Goal: Task Accomplishment & Management: Manage account settings

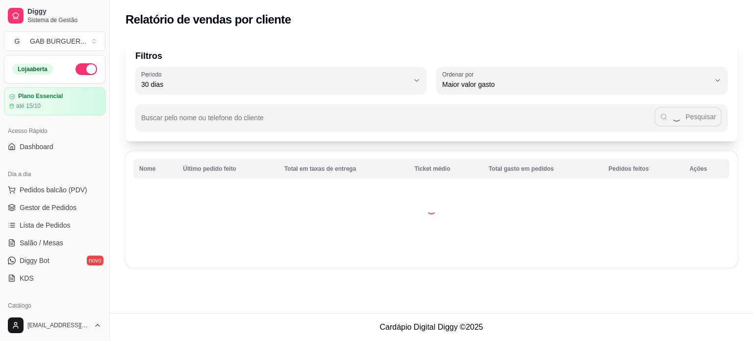
select select "30"
select select "HIGHEST_TOTAL_SPENT_WITH_ORDERS"
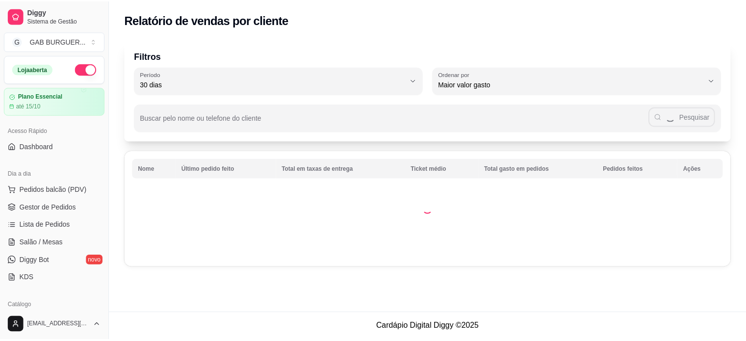
scroll to position [147, 0]
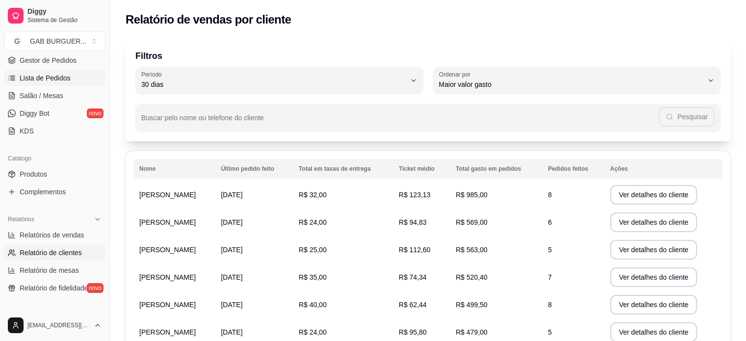
click at [31, 77] on span "Lista de Pedidos" at bounding box center [45, 78] width 51 height 10
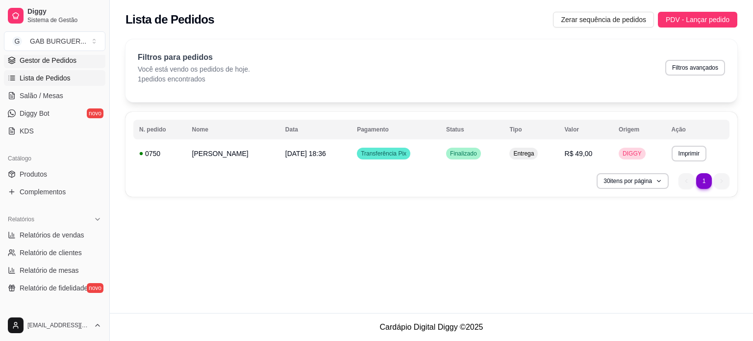
click at [44, 62] on span "Gestor de Pedidos" at bounding box center [48, 60] width 57 height 10
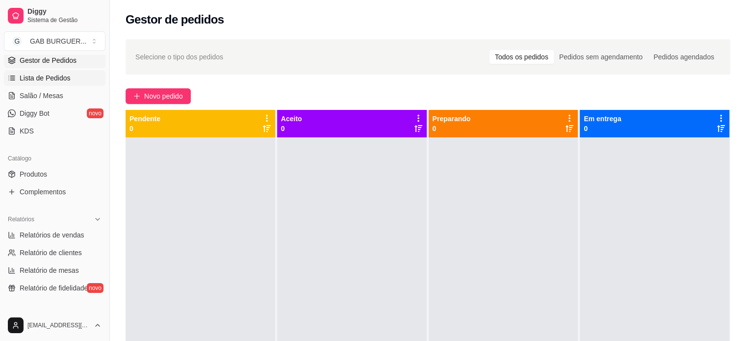
click at [41, 77] on span "Lista de Pedidos" at bounding box center [45, 78] width 51 height 10
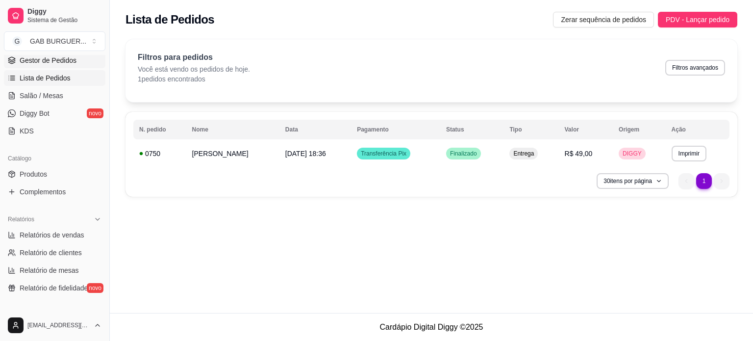
click at [53, 60] on span "Gestor de Pedidos" at bounding box center [48, 60] width 57 height 10
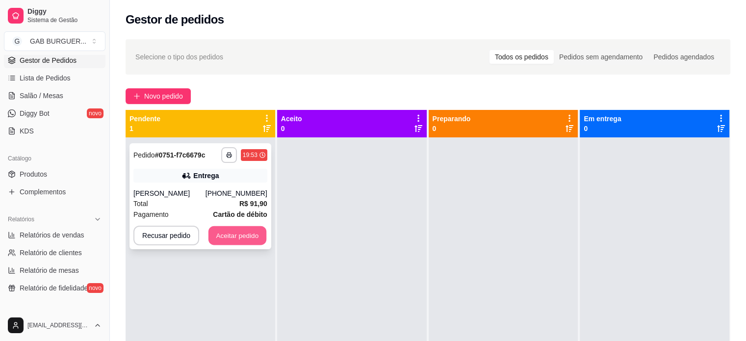
click at [226, 229] on button "Aceitar pedido" at bounding box center [237, 235] width 58 height 19
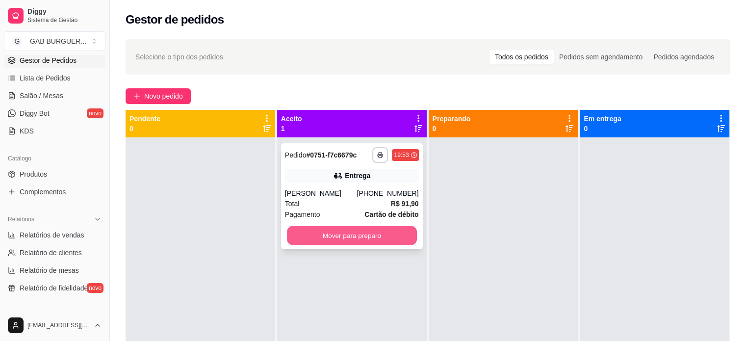
click at [367, 229] on button "Mover para preparo" at bounding box center [352, 235] width 130 height 19
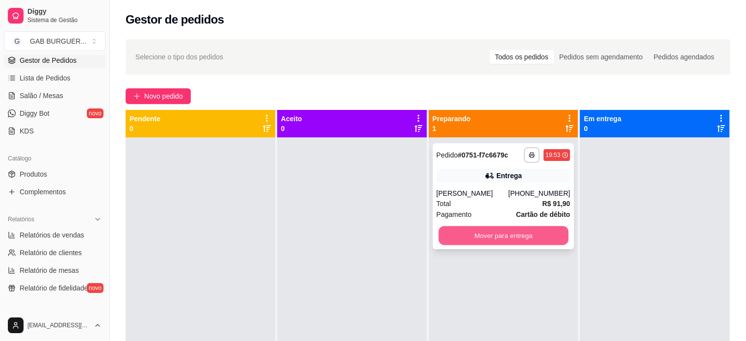
click at [503, 238] on button "Mover para entrega" at bounding box center [503, 235] width 130 height 19
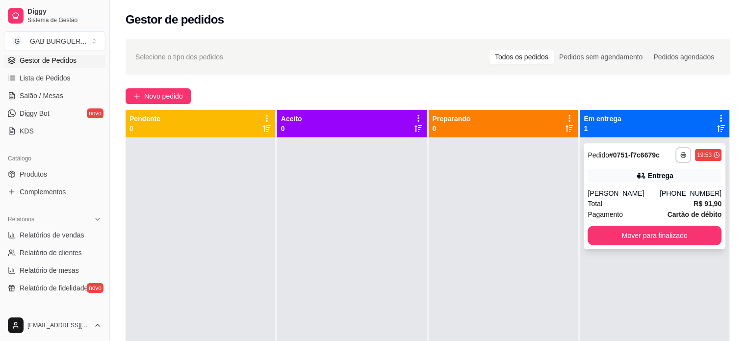
click at [697, 152] on div "19:53" at bounding box center [704, 155] width 15 height 8
click at [261, 257] on div at bounding box center [201, 307] width 150 height 341
click at [593, 173] on div "Entrega" at bounding box center [655, 176] width 134 height 14
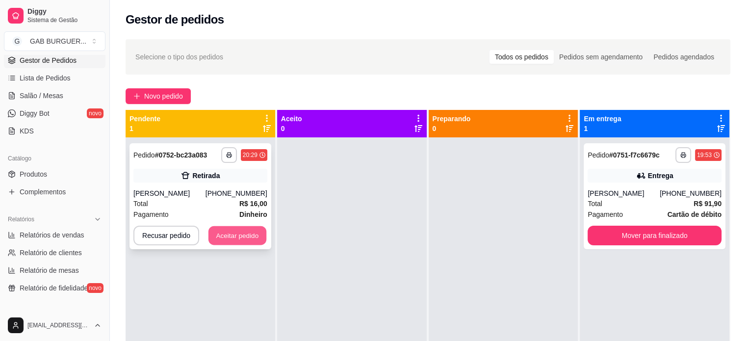
click at [216, 233] on button "Aceitar pedido" at bounding box center [237, 235] width 58 height 19
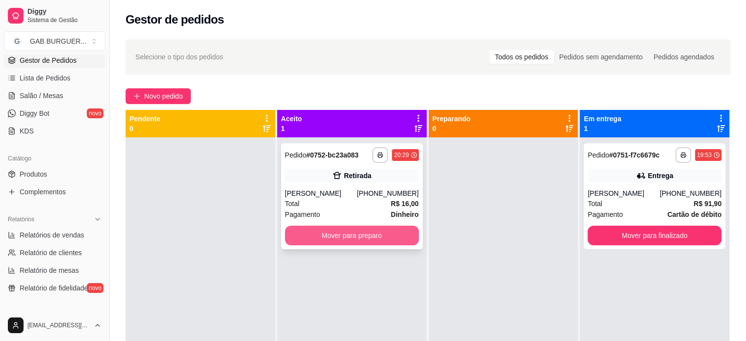
click at [351, 236] on button "Mover para preparo" at bounding box center [352, 236] width 134 height 20
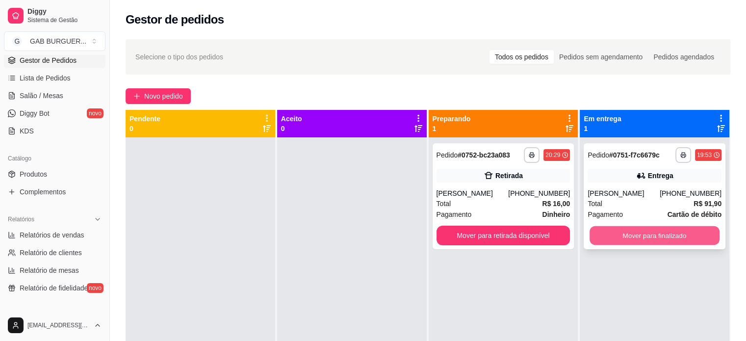
click at [624, 232] on button "Mover para finalizado" at bounding box center [655, 235] width 130 height 19
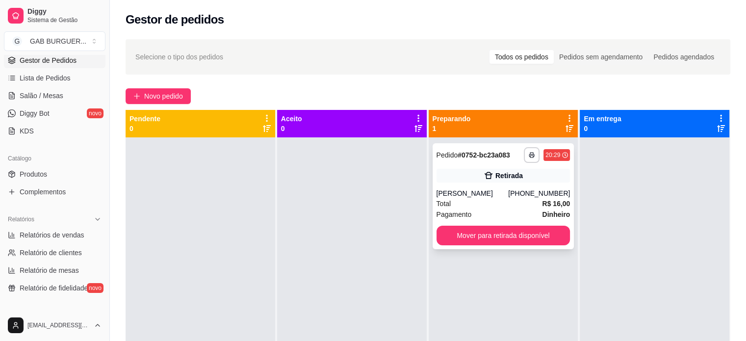
click at [447, 157] on span "Pedido" at bounding box center [448, 155] width 22 height 8
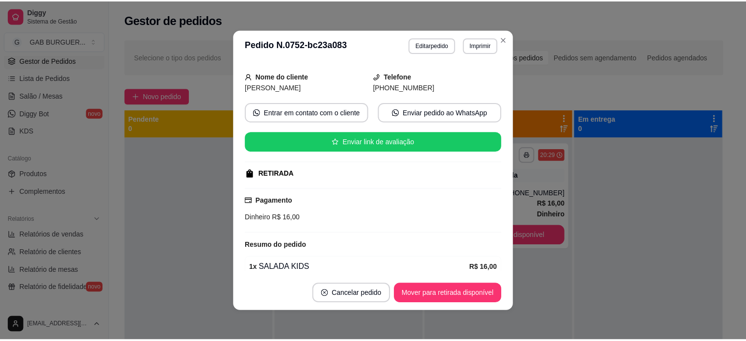
scroll to position [96, 0]
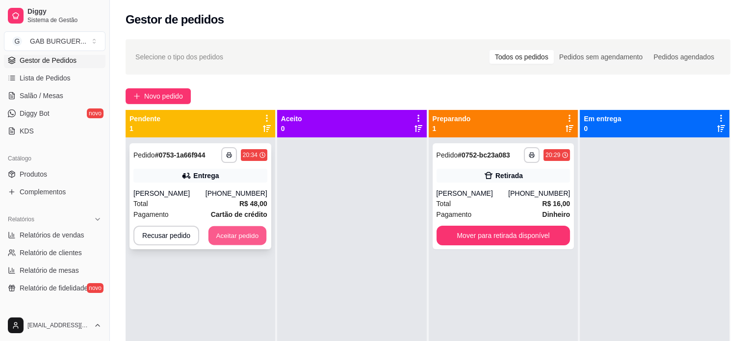
click at [254, 232] on button "Aceitar pedido" at bounding box center [237, 235] width 58 height 19
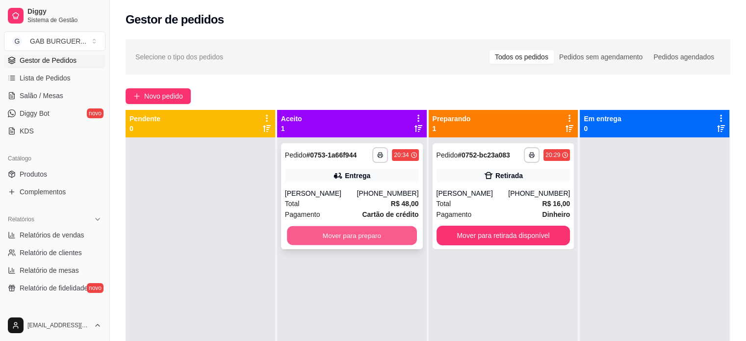
click at [308, 232] on button "Mover para preparo" at bounding box center [352, 235] width 130 height 19
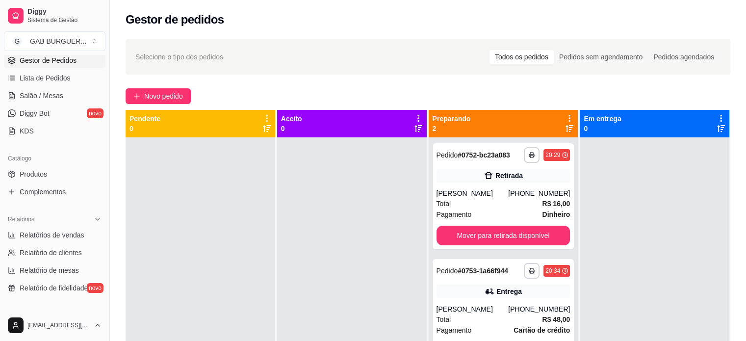
scroll to position [27, 0]
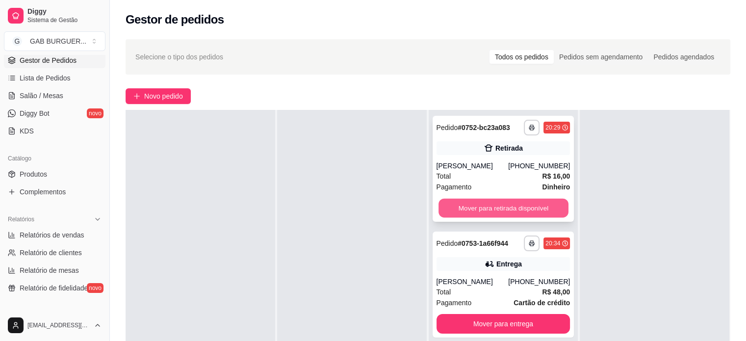
click at [549, 208] on button "Mover para retirada disponível" at bounding box center [503, 208] width 130 height 19
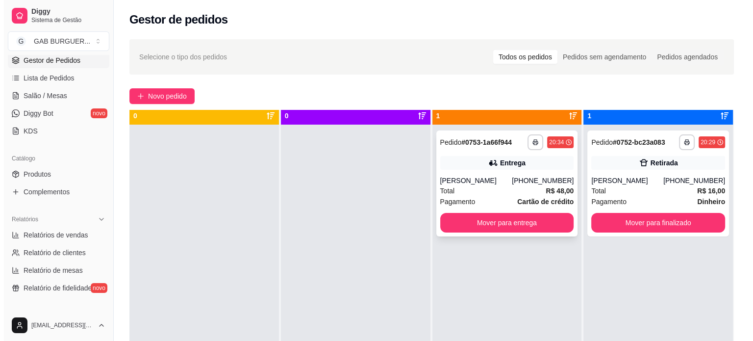
scroll to position [0, 0]
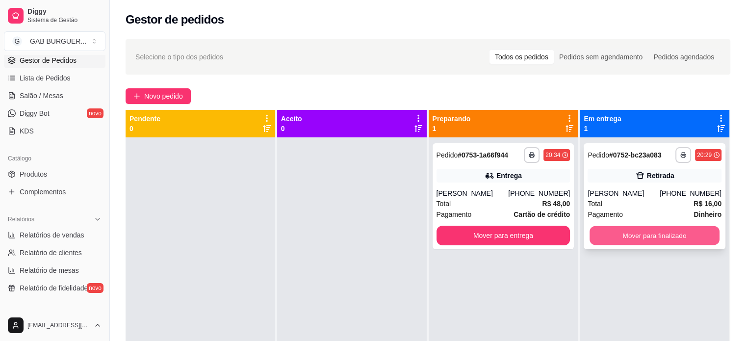
click at [659, 239] on button "Mover para finalizado" at bounding box center [655, 235] width 130 height 19
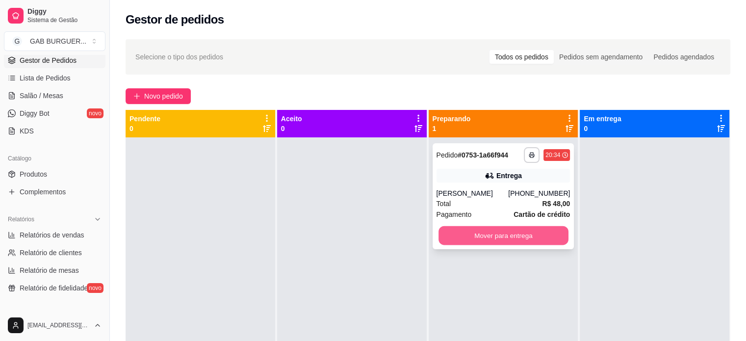
click at [502, 234] on button "Mover para entrega" at bounding box center [503, 235] width 130 height 19
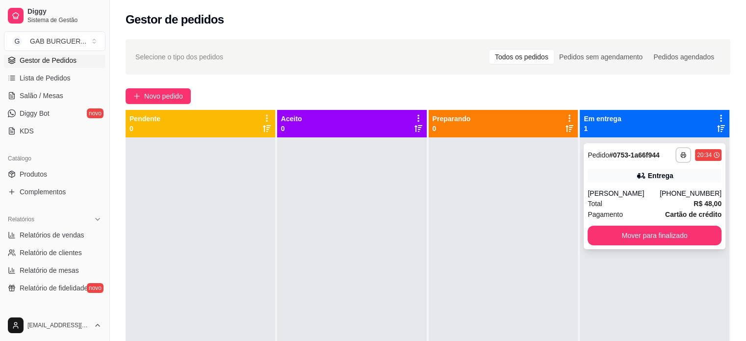
click at [598, 153] on span "Pedido" at bounding box center [599, 155] width 22 height 8
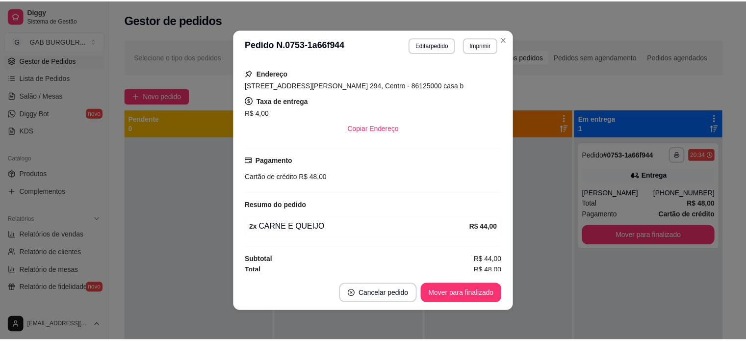
scroll to position [172, 0]
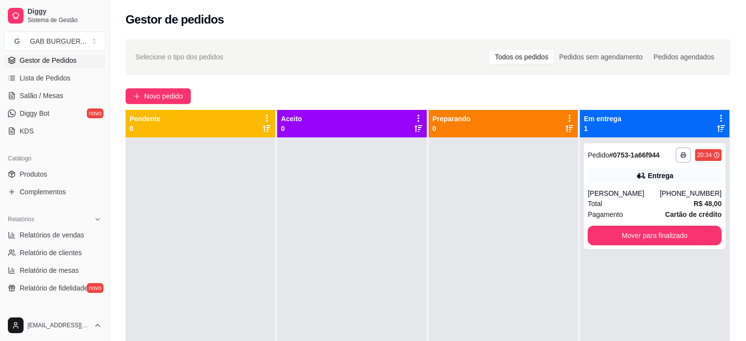
click at [487, 139] on div at bounding box center [504, 307] width 150 height 341
click at [630, 232] on button "Mover para finalizado" at bounding box center [655, 235] width 130 height 19
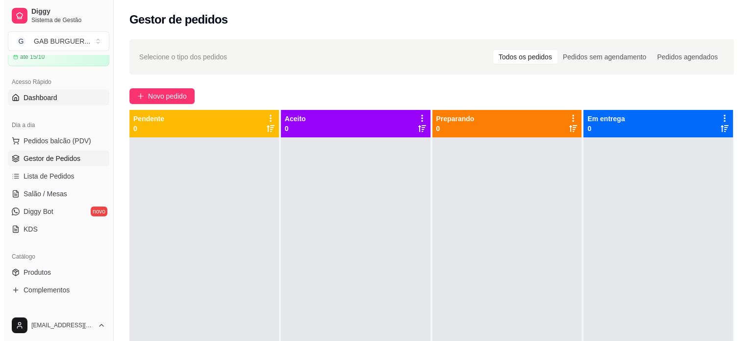
scroll to position [49, 0]
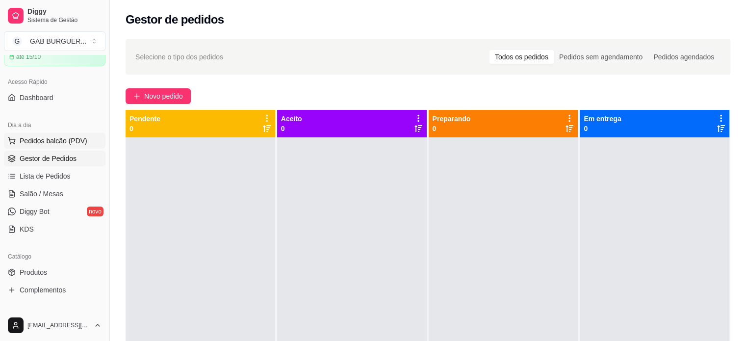
click at [66, 140] on span "Pedidos balcão (PDV)" at bounding box center [54, 141] width 68 height 10
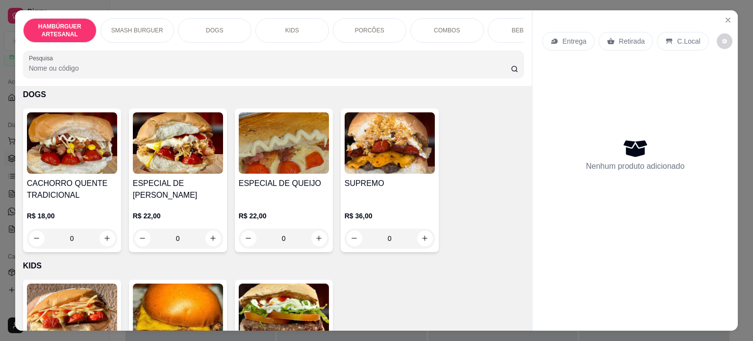
scroll to position [785, 0]
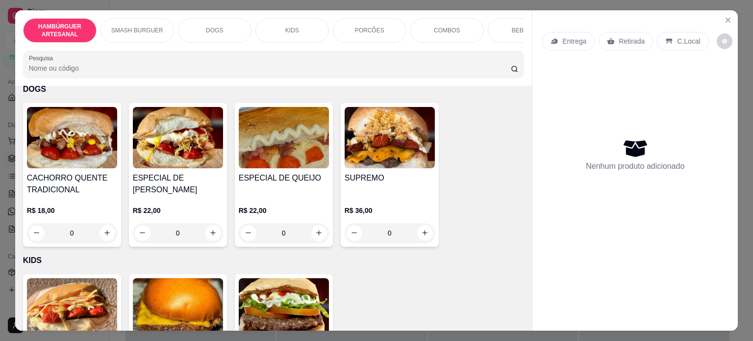
click at [102, 231] on div "0" at bounding box center [72, 233] width 90 height 20
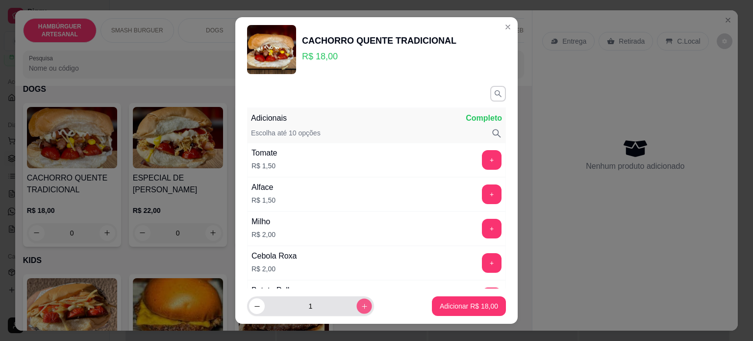
click at [361, 308] on icon "increase-product-quantity" at bounding box center [364, 306] width 7 height 7
type input "4"
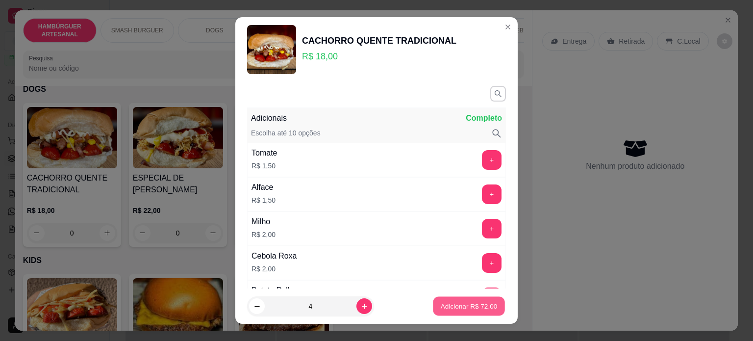
click at [467, 302] on p "Adicionar R$ 72,00" at bounding box center [469, 306] width 57 height 9
type input "4"
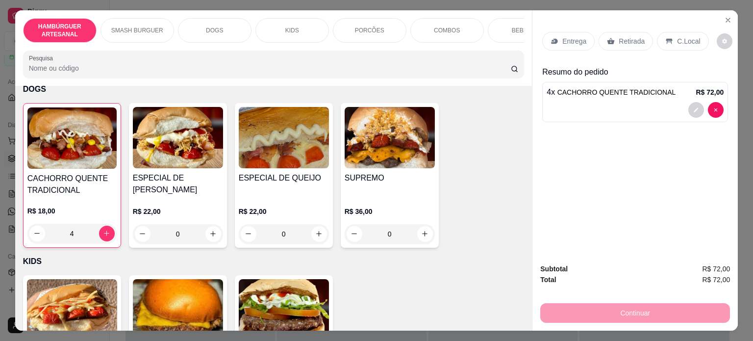
click at [584, 86] on p "4 x CACHORRO QUENTE TRADICIONAL" at bounding box center [611, 92] width 129 height 12
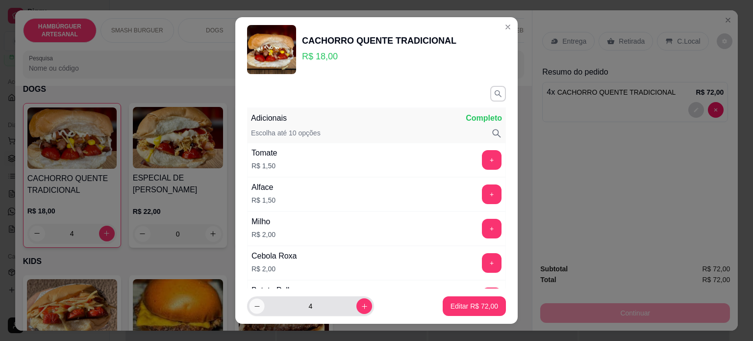
click at [257, 302] on button "decrease-product-quantity" at bounding box center [256, 306] width 15 height 15
click at [254, 303] on icon "decrease-product-quantity" at bounding box center [257, 306] width 7 height 7
type input "0"
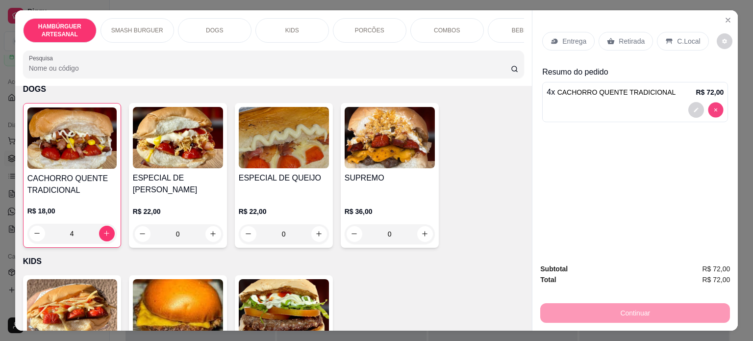
type input "0"
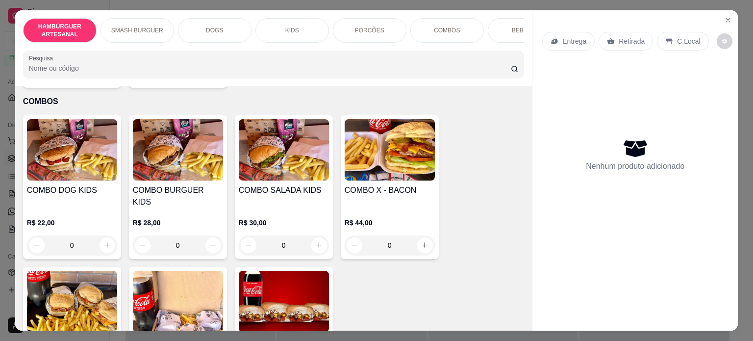
scroll to position [1520, 0]
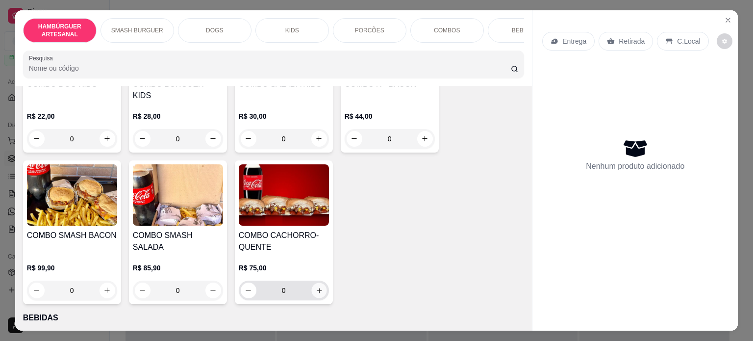
click at [315, 287] on icon "increase-product-quantity" at bounding box center [318, 290] width 7 height 7
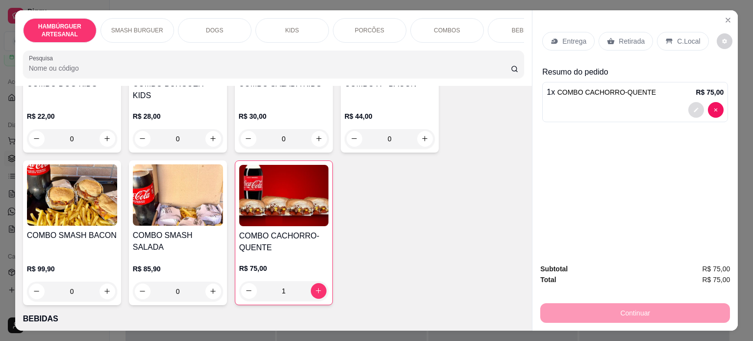
click at [694, 107] on icon "decrease-product-quantity" at bounding box center [697, 110] width 6 height 6
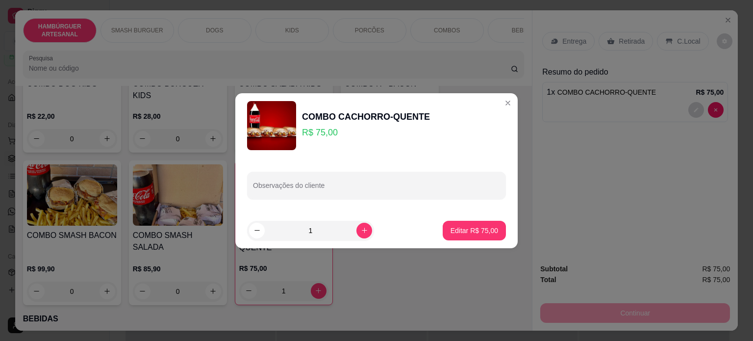
click at [318, 128] on p "R$ 75,00" at bounding box center [366, 133] width 128 height 14
click at [289, 202] on div "Observações do cliente" at bounding box center [376, 185] width 283 height 55
click at [256, 221] on div "1" at bounding box center [310, 231] width 123 height 20
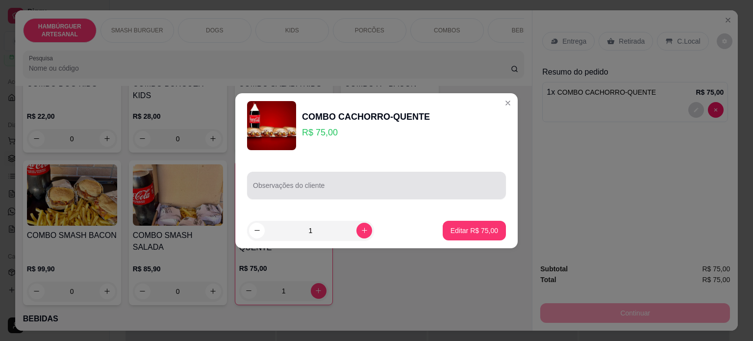
click at [320, 183] on div at bounding box center [376, 186] width 247 height 20
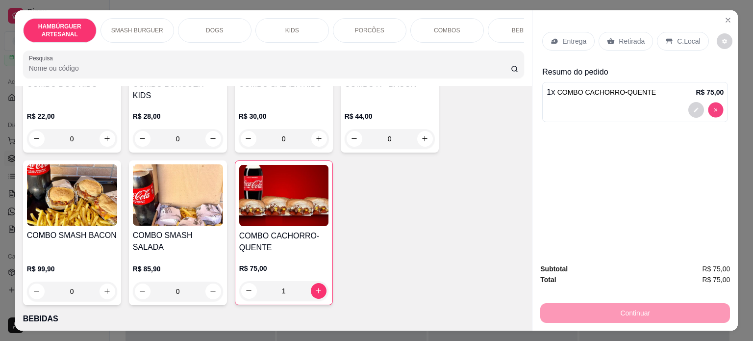
type input "0"
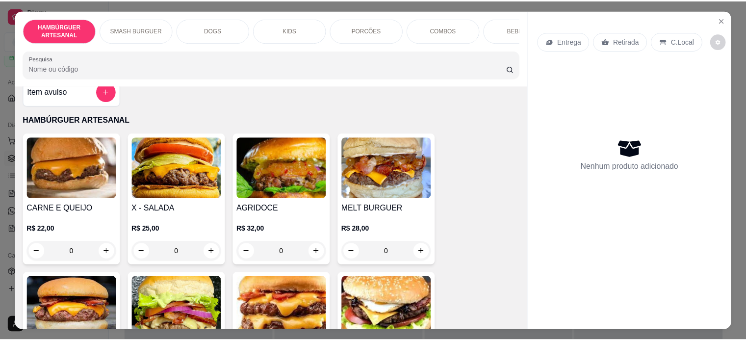
scroll to position [0, 0]
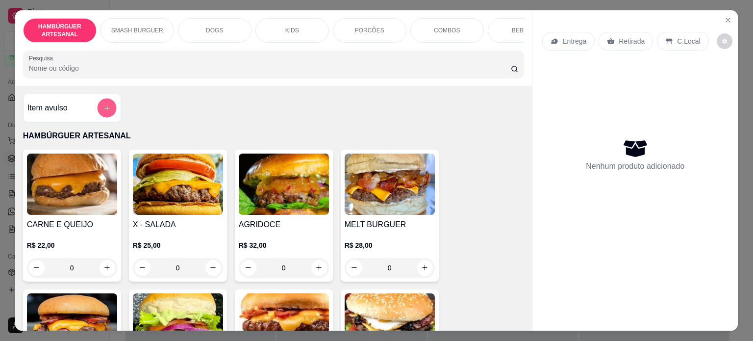
click at [97, 108] on button "add-separate-item" at bounding box center [106, 107] width 19 height 19
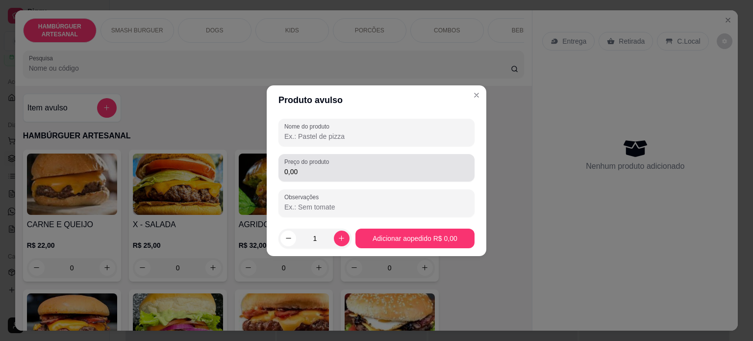
click at [330, 168] on input "0,00" at bounding box center [376, 172] width 184 height 10
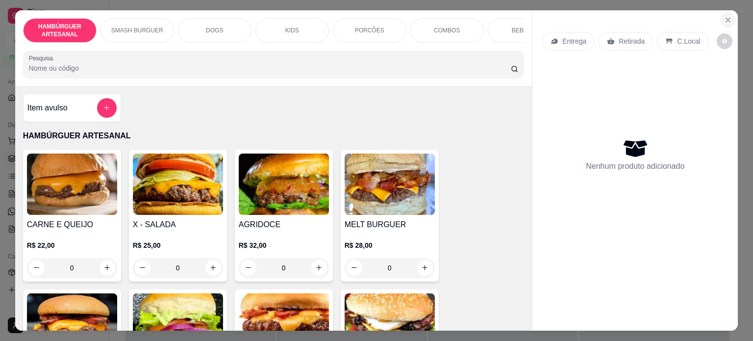
click at [726, 19] on icon "Close" at bounding box center [728, 20] width 8 height 8
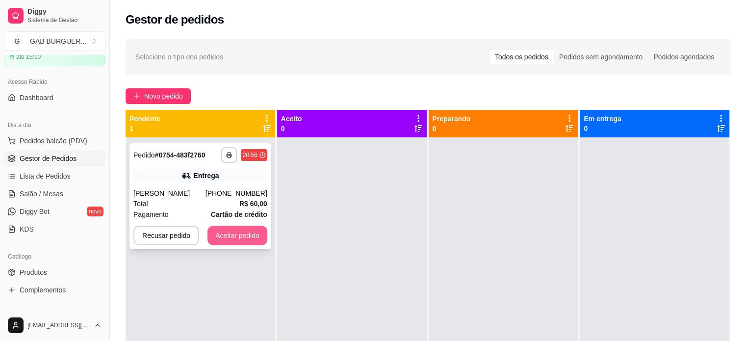
click at [235, 238] on button "Aceitar pedido" at bounding box center [237, 236] width 60 height 20
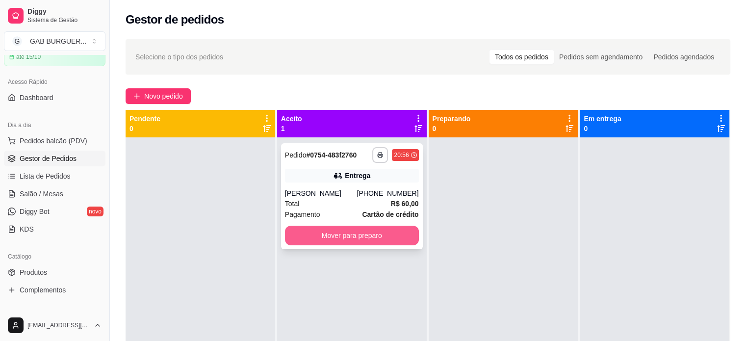
click at [308, 237] on button "Mover para preparo" at bounding box center [352, 236] width 134 height 20
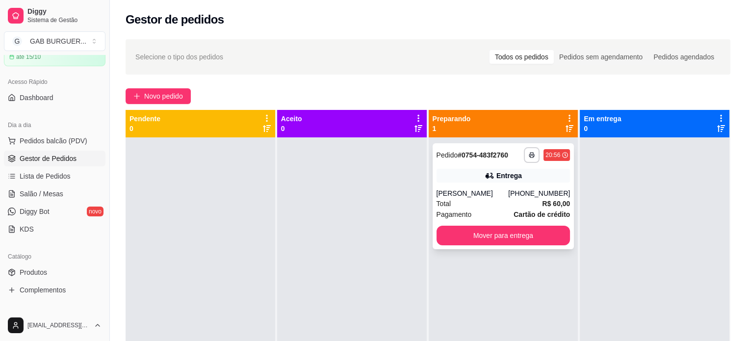
click at [459, 149] on div "Pedido # 0754-483f2760" at bounding box center [473, 155] width 72 height 12
click at [55, 137] on span "Pedidos balcão (PDV)" at bounding box center [54, 141] width 68 height 10
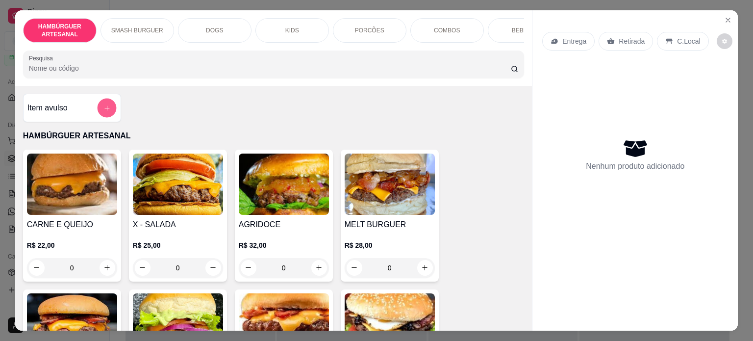
click at [103, 110] on icon "add-separate-item" at bounding box center [106, 107] width 7 height 7
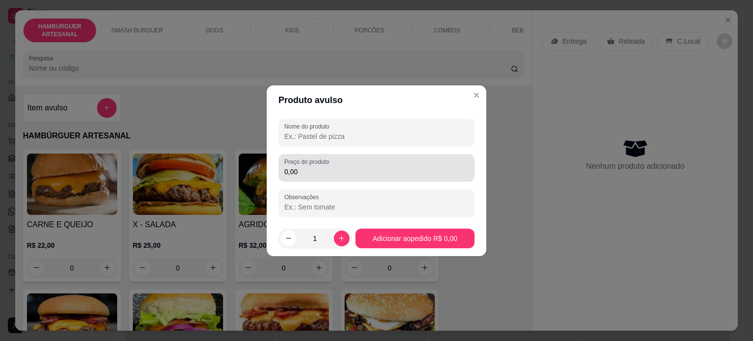
click at [305, 165] on label "Preço do produto" at bounding box center [308, 161] width 48 height 8
click at [305, 167] on input "0,00" at bounding box center [376, 172] width 184 height 10
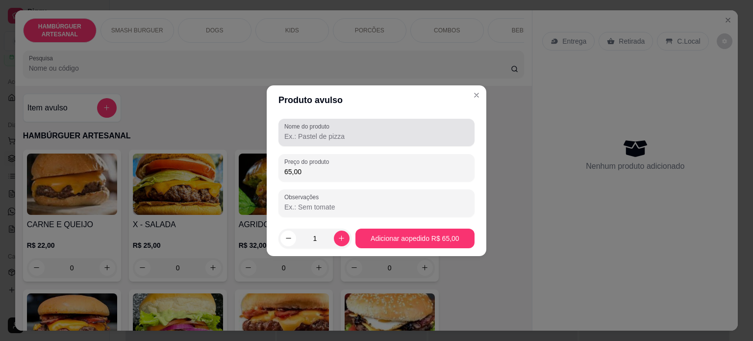
type input "65,00"
click at [358, 129] on div at bounding box center [376, 133] width 184 height 20
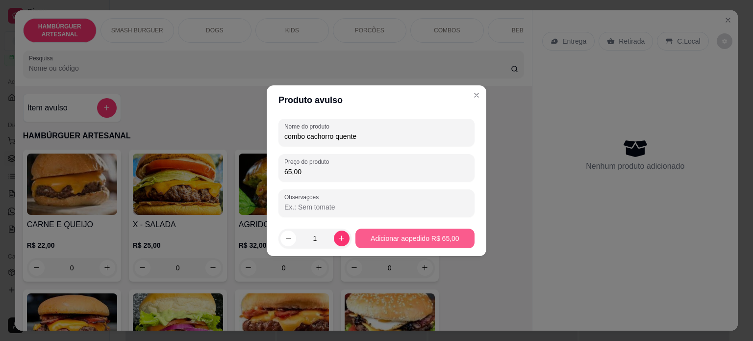
type input "combo cachorro quente"
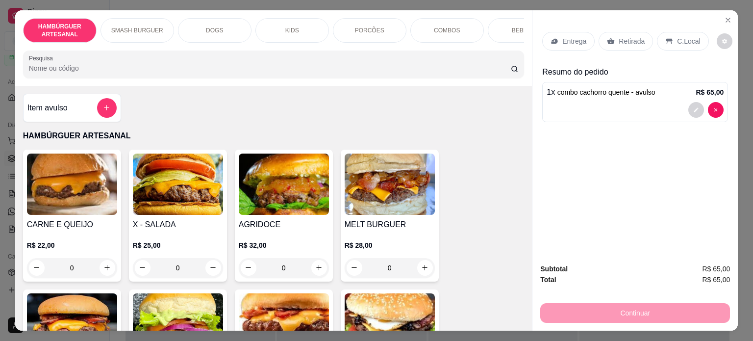
click at [623, 88] on span "combo cachorro quente - avulso" at bounding box center [607, 92] width 98 height 8
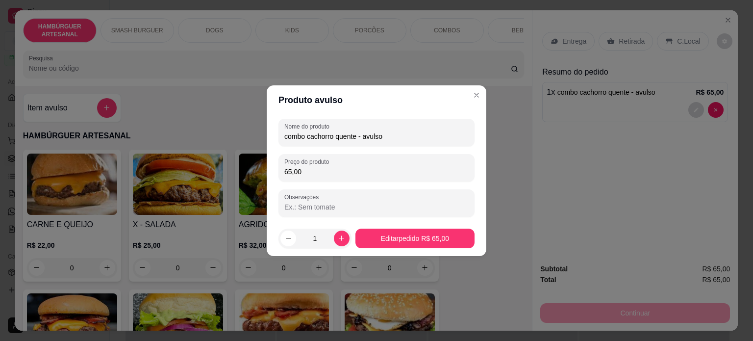
click at [367, 208] on input "Observações" at bounding box center [376, 207] width 184 height 10
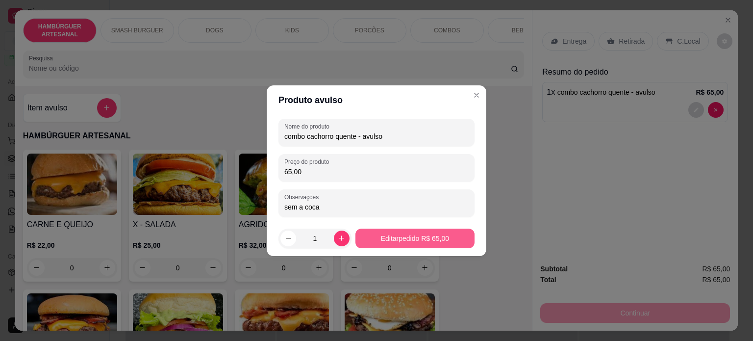
type input "sem a coca"
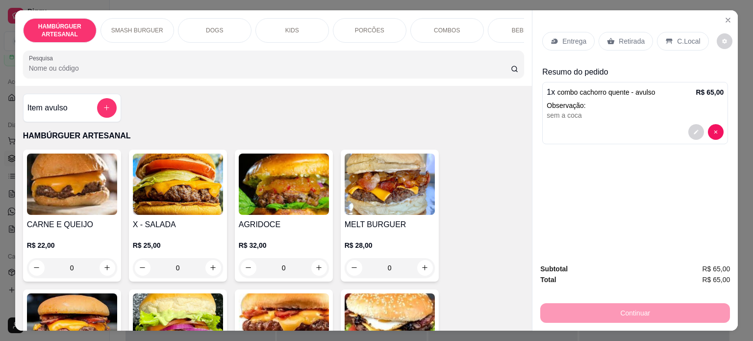
click at [619, 36] on p "Retirada" at bounding box center [632, 41] width 26 height 10
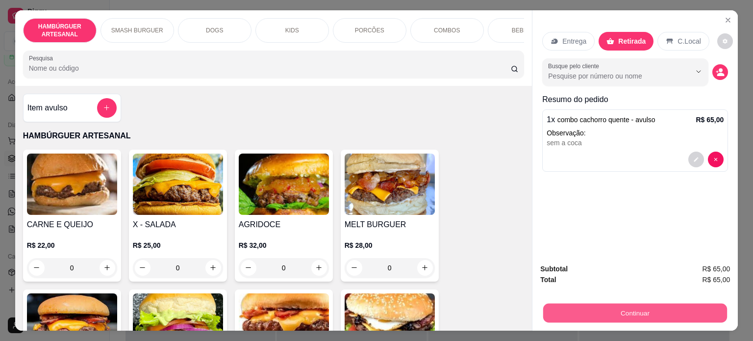
click at [642, 310] on button "Continuar" at bounding box center [635, 313] width 184 height 19
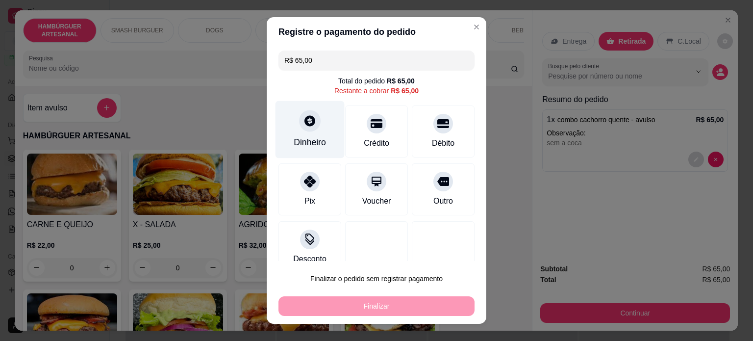
click at [322, 131] on div "Dinheiro" at bounding box center [310, 129] width 69 height 57
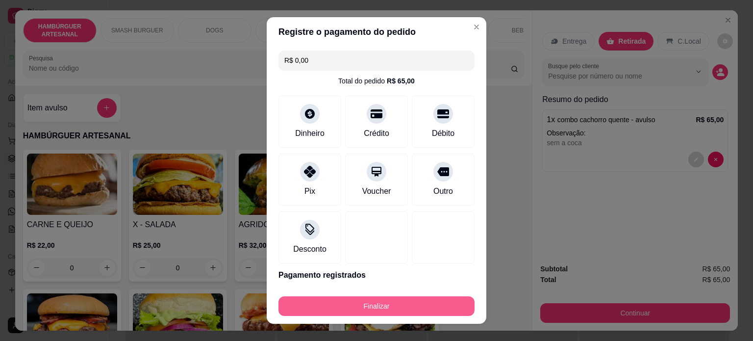
click at [432, 307] on button "Finalizar" at bounding box center [377, 306] width 196 height 20
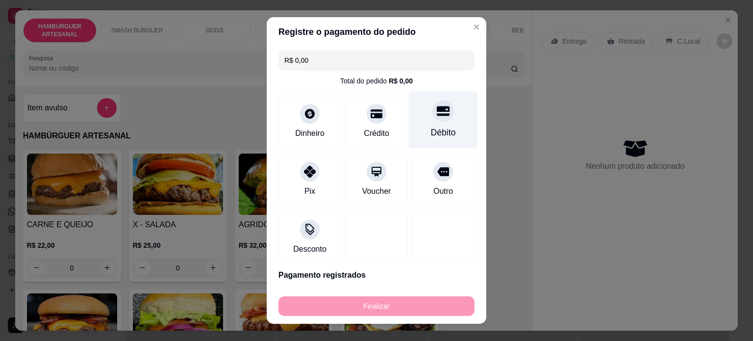
type input "-R$ 65,00"
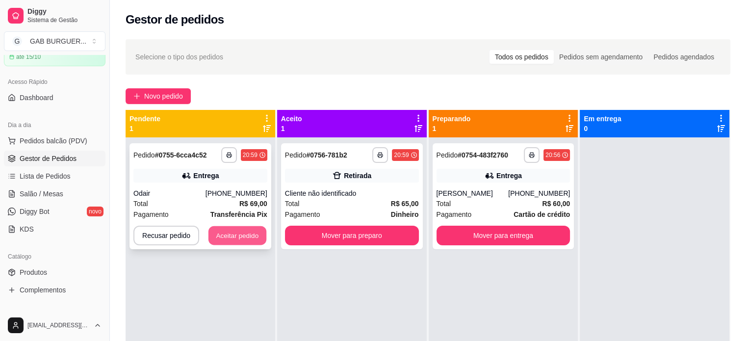
click at [238, 235] on button "Aceitar pedido" at bounding box center [237, 235] width 58 height 19
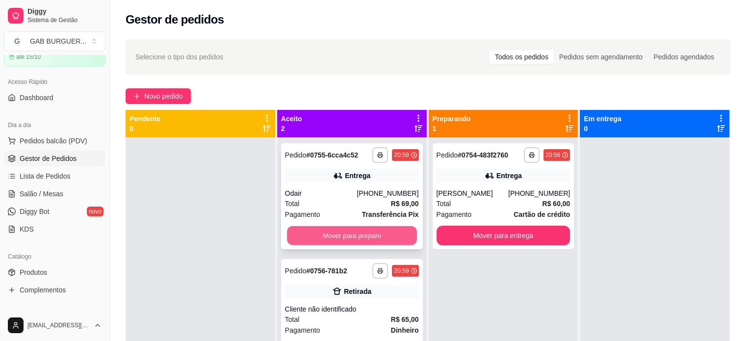
click at [345, 238] on button "Mover para preparo" at bounding box center [352, 235] width 130 height 19
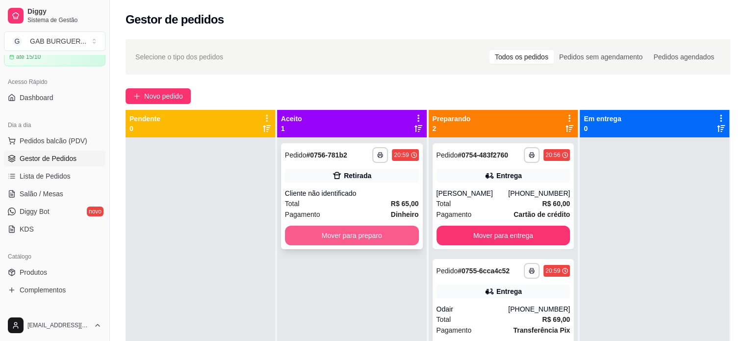
click at [349, 236] on button "Mover para preparo" at bounding box center [352, 236] width 134 height 20
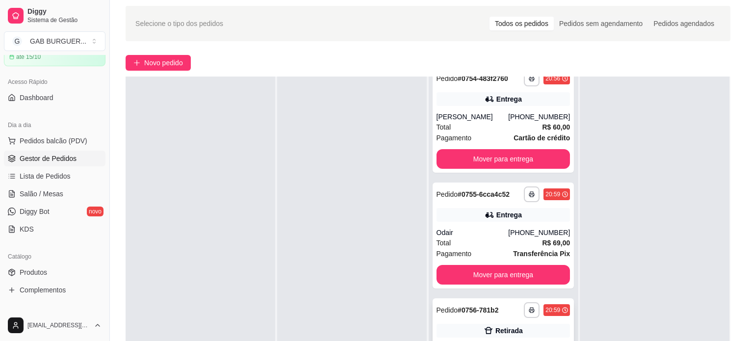
scroll to position [149, 0]
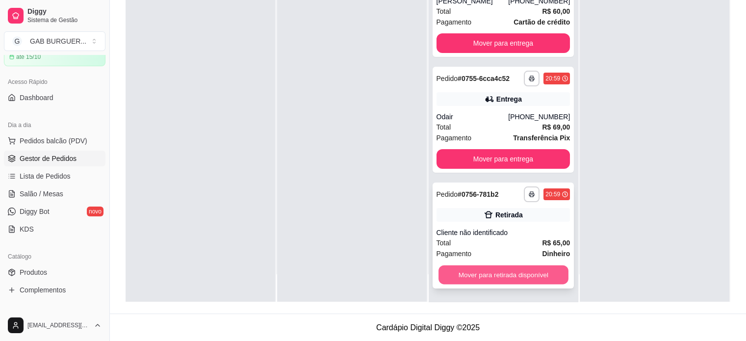
click at [524, 271] on button "Mover para retirada disponível" at bounding box center [503, 274] width 130 height 19
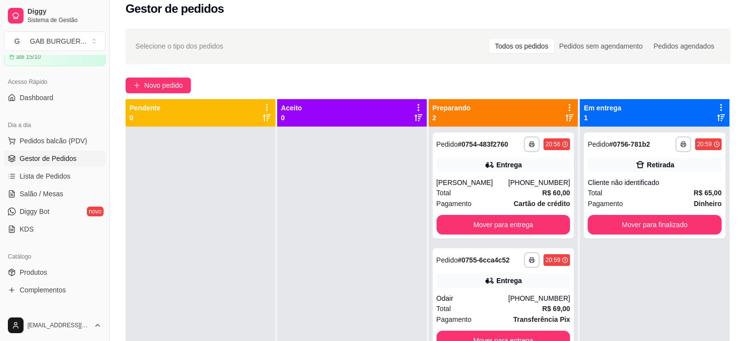
scroll to position [0, 0]
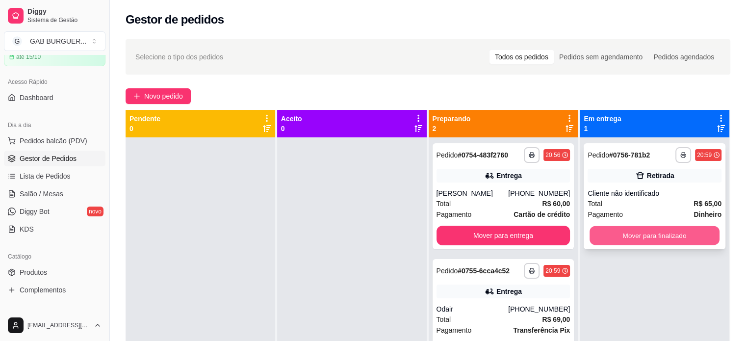
click at [600, 234] on button "Mover para finalizado" at bounding box center [655, 235] width 130 height 19
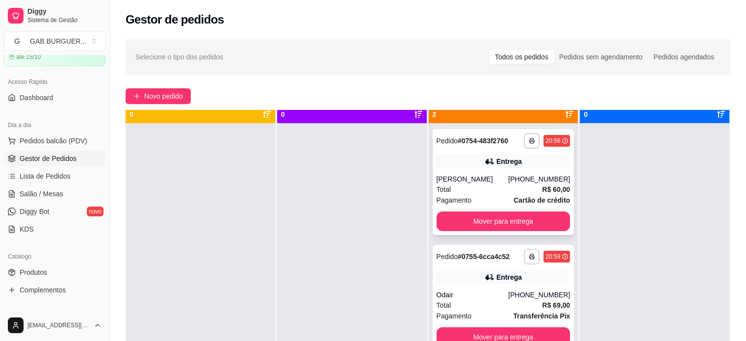
scroll to position [27, 0]
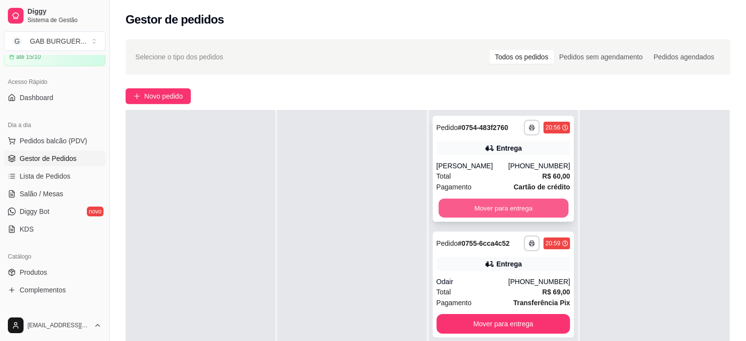
click at [503, 204] on button "Mover para entrega" at bounding box center [503, 208] width 130 height 19
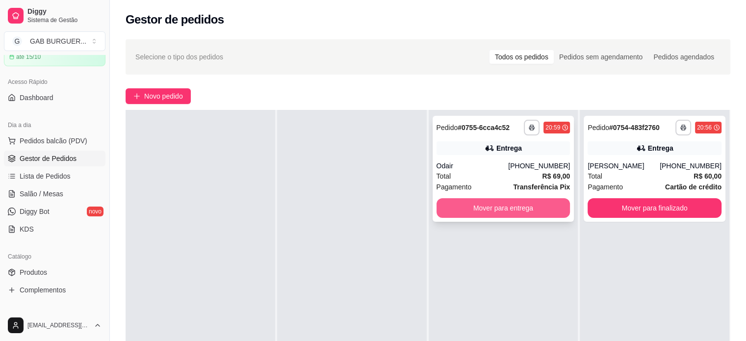
click at [463, 202] on button "Mover para entrega" at bounding box center [504, 208] width 134 height 20
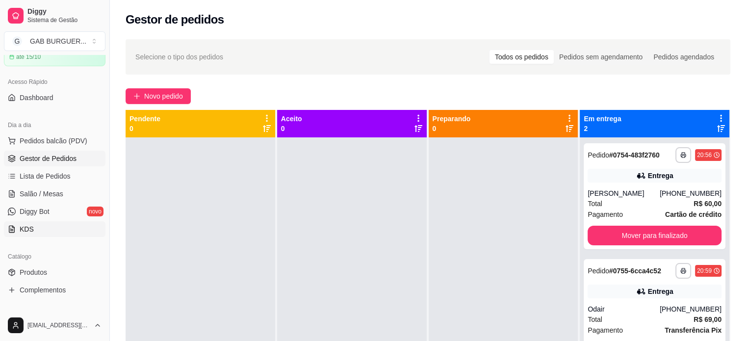
scroll to position [98, 0]
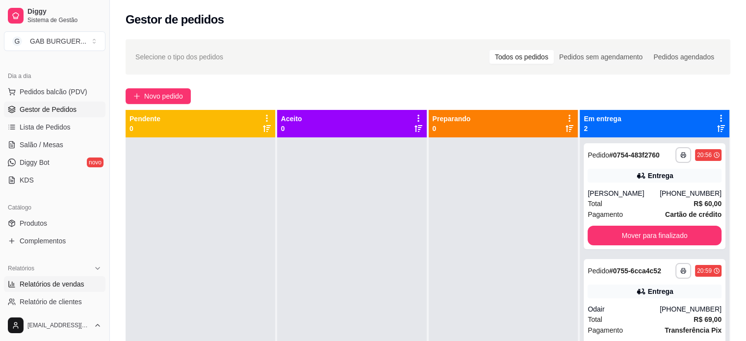
click at [70, 284] on span "Relatórios de vendas" at bounding box center [52, 284] width 65 height 10
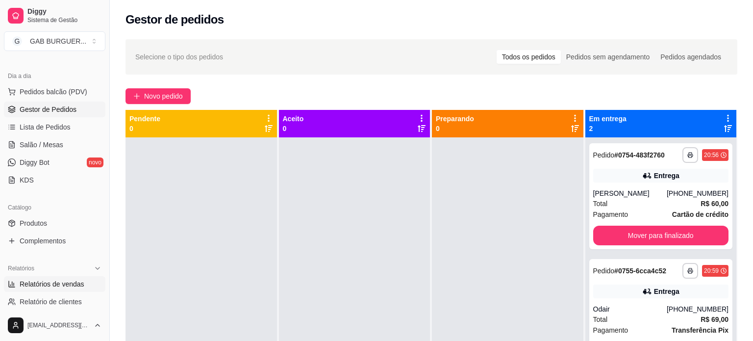
select select "ALL"
select select "0"
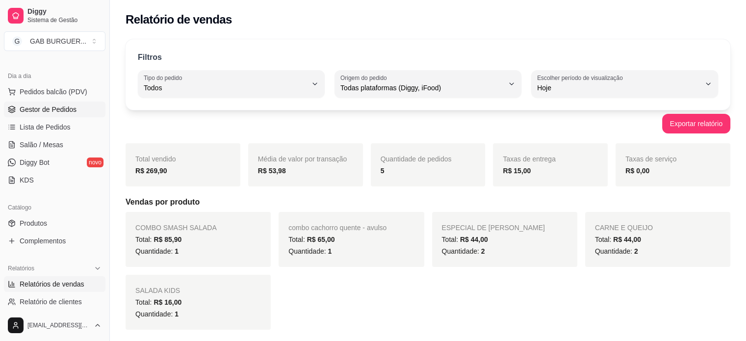
click at [53, 110] on span "Gestor de Pedidos" at bounding box center [48, 109] width 57 height 10
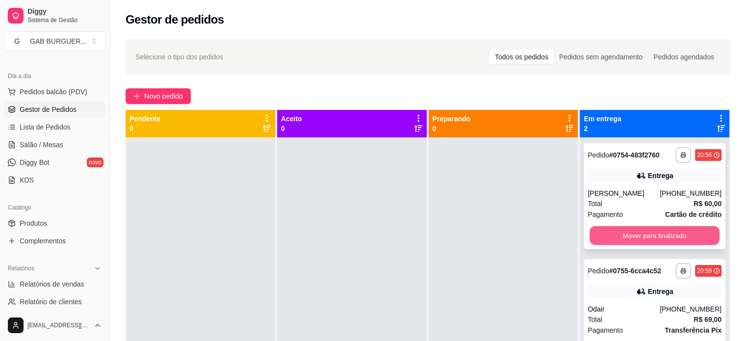
click at [677, 240] on button "Mover para finalizado" at bounding box center [655, 235] width 130 height 19
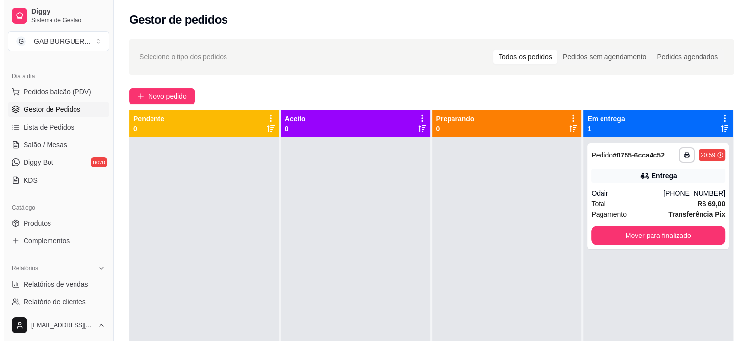
scroll to position [27, 0]
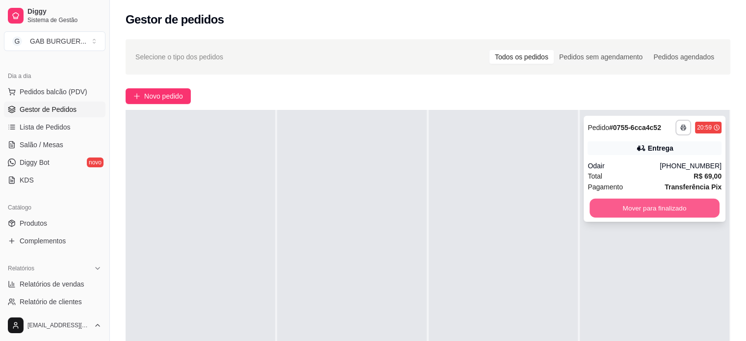
click at [668, 213] on button "Mover para finalizado" at bounding box center [655, 208] width 130 height 19
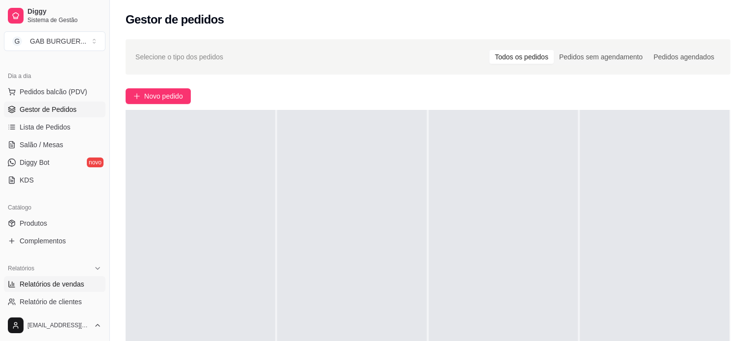
click at [57, 286] on span "Relatórios de vendas" at bounding box center [52, 284] width 65 height 10
select select "ALL"
select select "0"
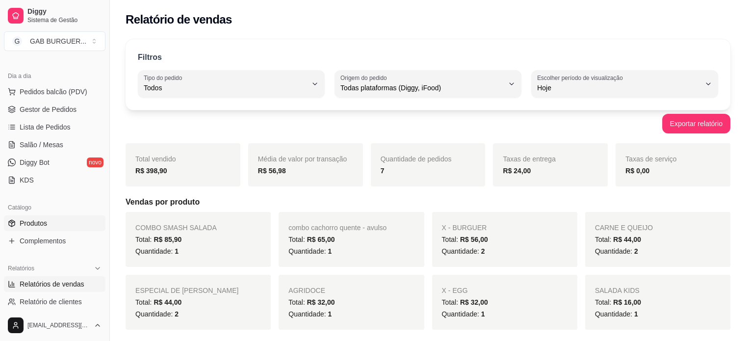
click at [35, 228] on link "Produtos" at bounding box center [55, 223] width 102 height 16
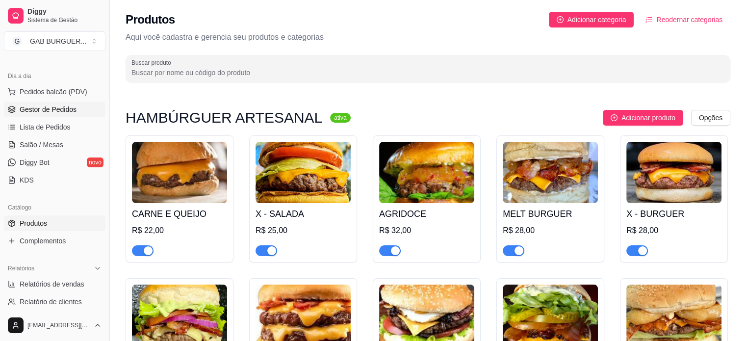
click at [47, 112] on span "Gestor de Pedidos" at bounding box center [48, 109] width 57 height 10
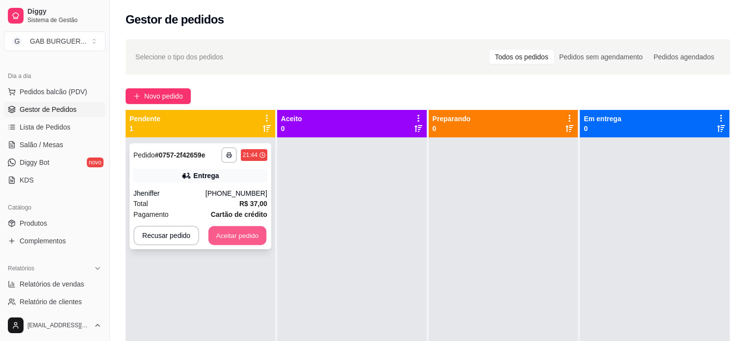
click at [223, 233] on button "Aceitar pedido" at bounding box center [237, 235] width 58 height 19
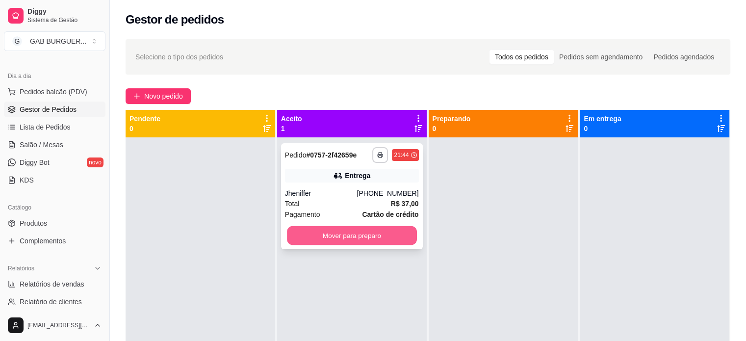
click at [397, 231] on button "Mover para preparo" at bounding box center [352, 235] width 130 height 19
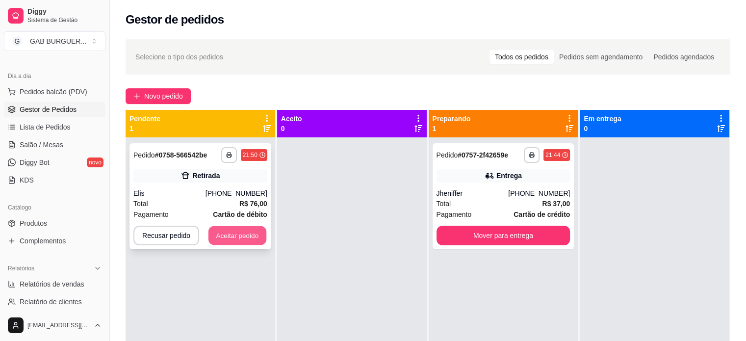
click at [257, 229] on button "Aceitar pedido" at bounding box center [237, 235] width 58 height 19
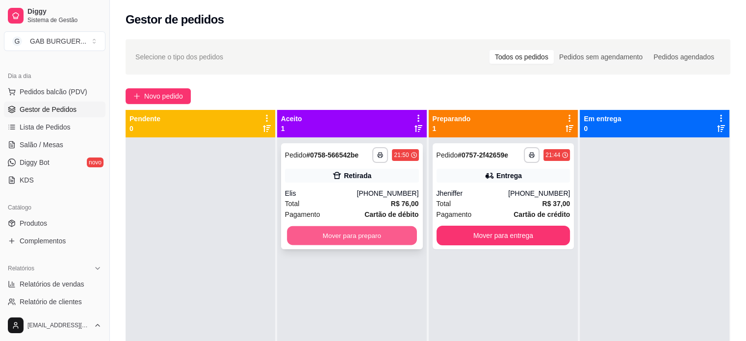
click at [333, 231] on button "Mover para preparo" at bounding box center [352, 235] width 130 height 19
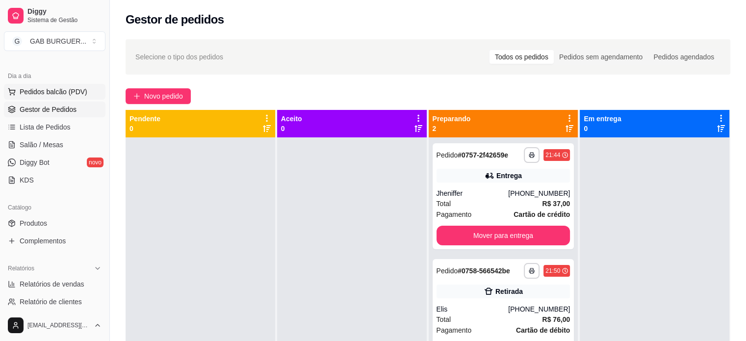
click at [63, 87] on span "Pedidos balcão (PDV)" at bounding box center [54, 92] width 68 height 10
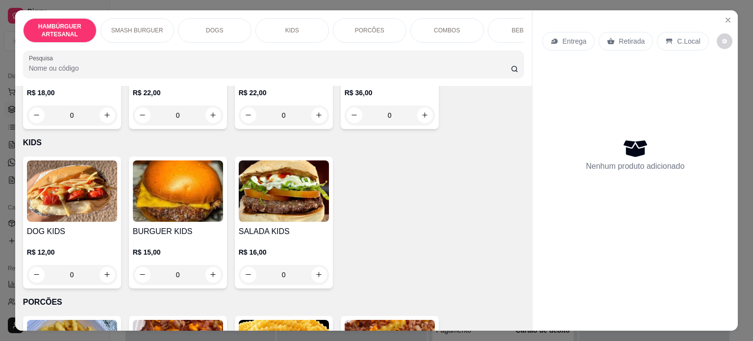
scroll to position [932, 0]
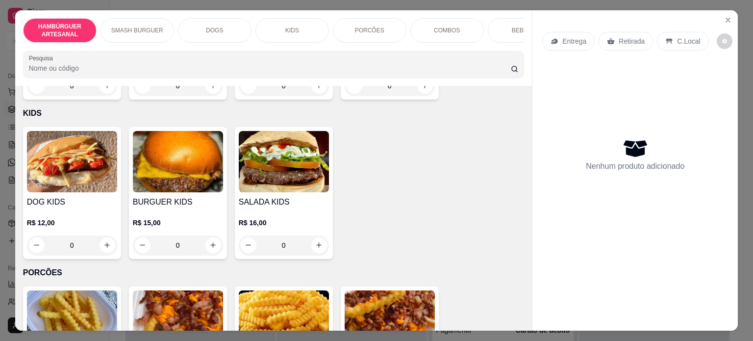
click at [100, 244] on div "0" at bounding box center [72, 245] width 90 height 20
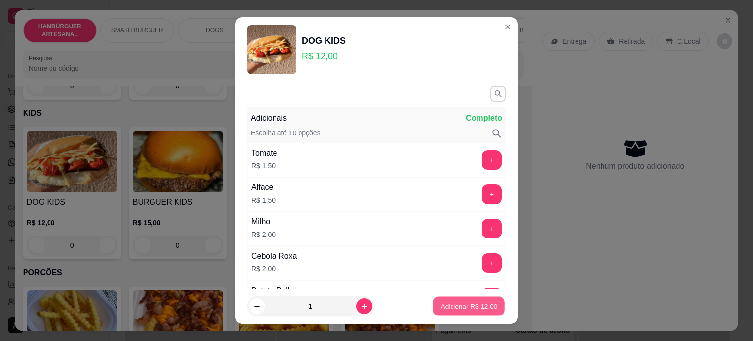
click at [457, 312] on button "Adicionar R$ 12,00" at bounding box center [469, 306] width 72 height 19
type input "1"
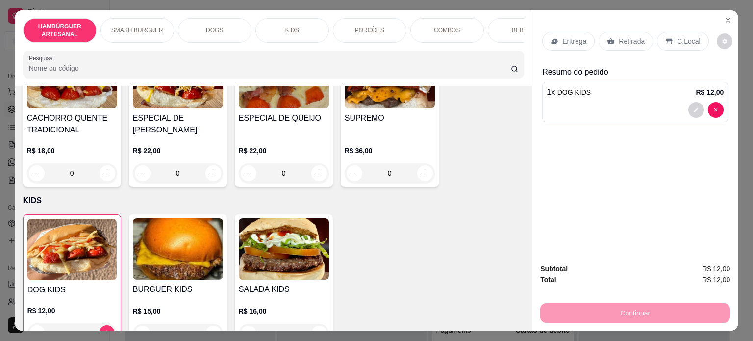
scroll to position [834, 0]
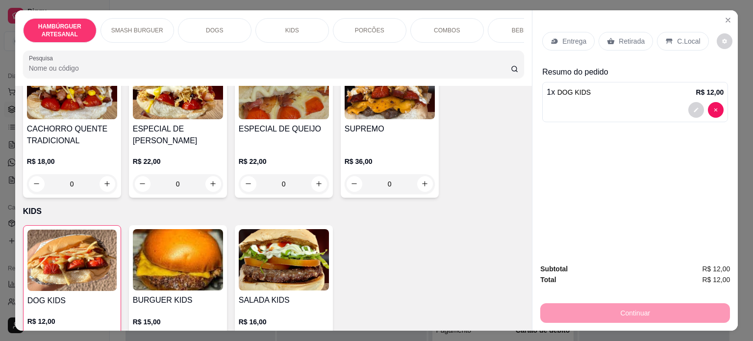
click at [102, 187] on div "0" at bounding box center [72, 184] width 90 height 20
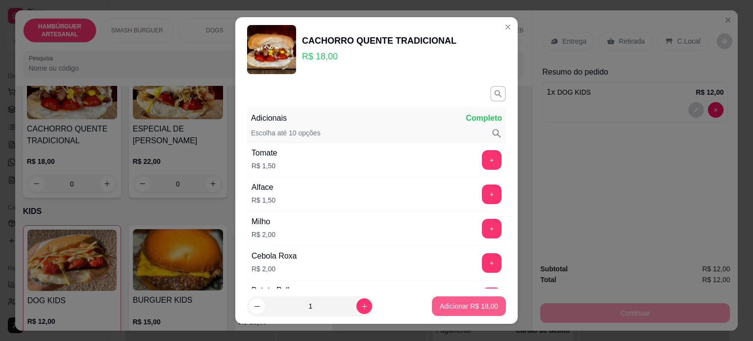
click at [441, 303] on p "Adicionar R$ 18,00" at bounding box center [469, 306] width 58 height 10
type input "1"
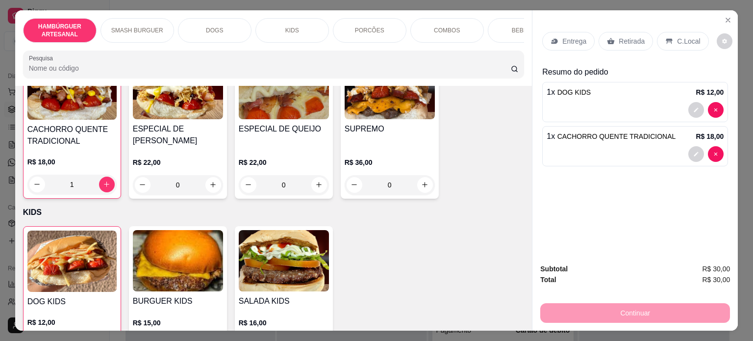
click at [553, 39] on icon at bounding box center [555, 41] width 6 height 5
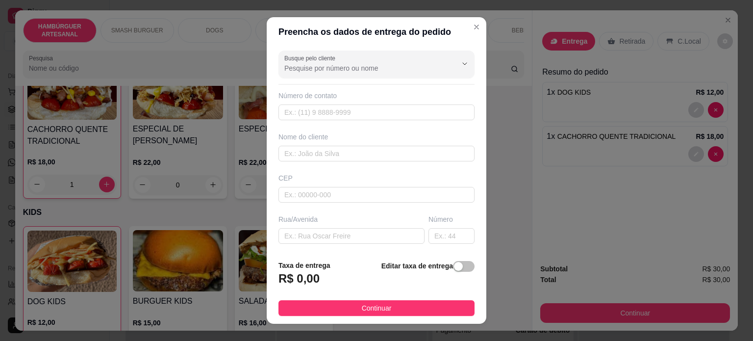
click at [389, 121] on div "Busque pelo cliente Número de contato Nome do cliente CEP Rua/[GEOGRAPHIC_DATA]…" at bounding box center [377, 150] width 220 height 206
click at [389, 117] on input "text" at bounding box center [377, 112] width 196 height 16
type input "9964-2967"
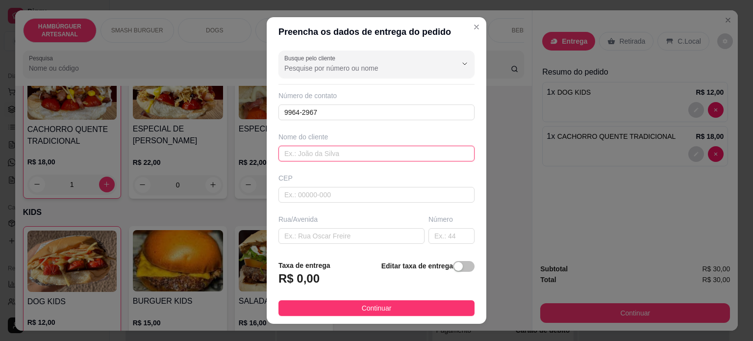
click at [388, 156] on input "text" at bounding box center [377, 154] width 196 height 16
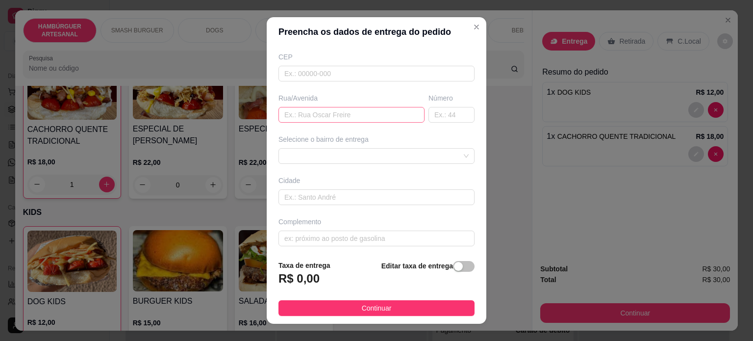
scroll to position [123, 0]
type input "[PERSON_NAME]"
click at [398, 198] on input "text" at bounding box center [377, 195] width 196 height 16
click at [384, 232] on input "text" at bounding box center [377, 237] width 196 height 16
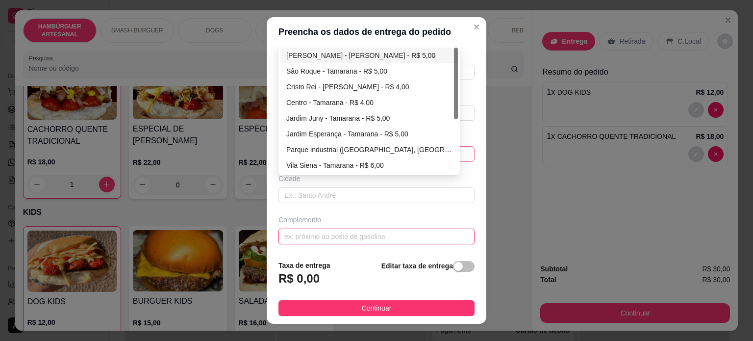
click at [447, 151] on div "68a274e990825be0f548409b 68a2789ea2f8de552d9067a1 [PERSON_NAME] - Tamarana - R$…" at bounding box center [377, 154] width 196 height 16
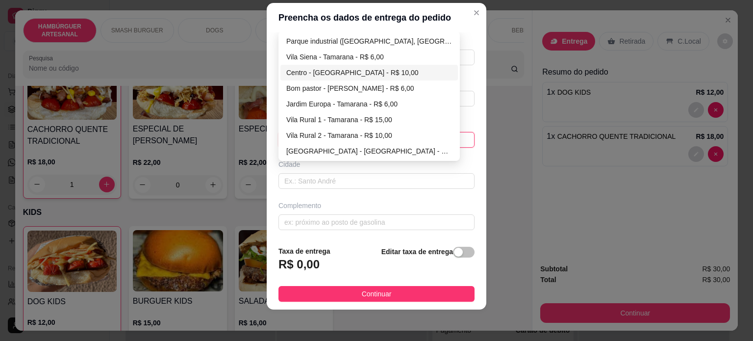
click at [351, 70] on div "Centro - [GEOGRAPHIC_DATA] - R$ 10,00" at bounding box center [369, 72] width 166 height 11
type input "Lerroville"
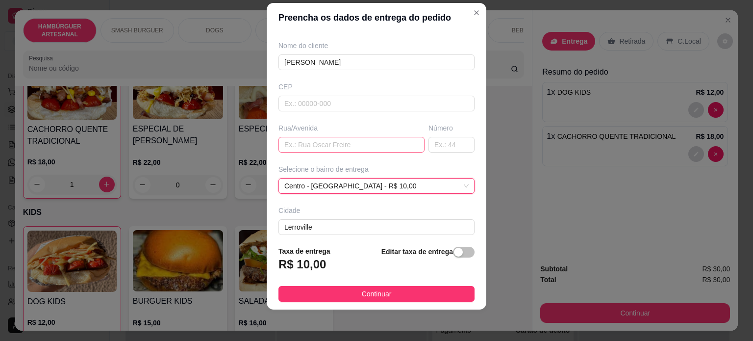
scroll to position [123, 0]
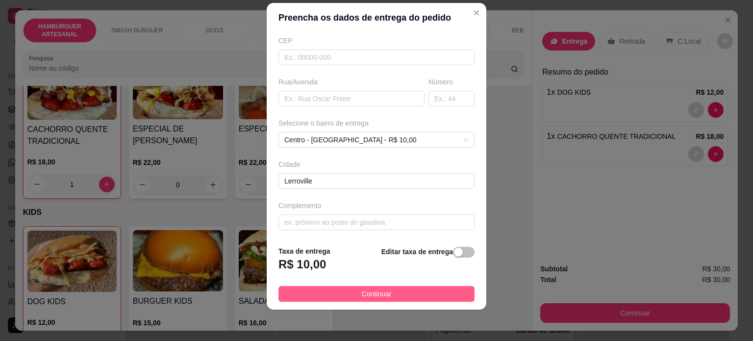
click at [400, 292] on button "Continuar" at bounding box center [377, 294] width 196 height 16
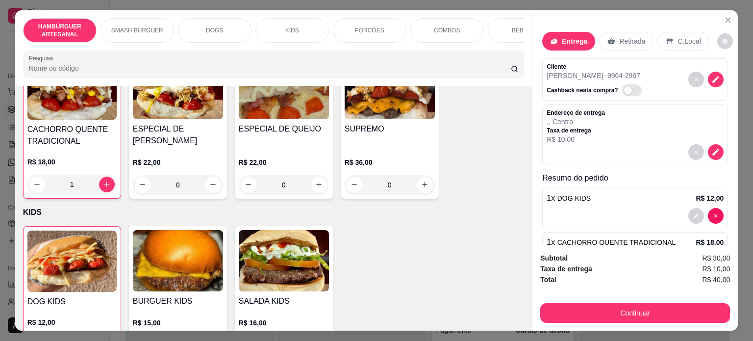
click at [573, 36] on p "Entrega" at bounding box center [575, 41] width 26 height 10
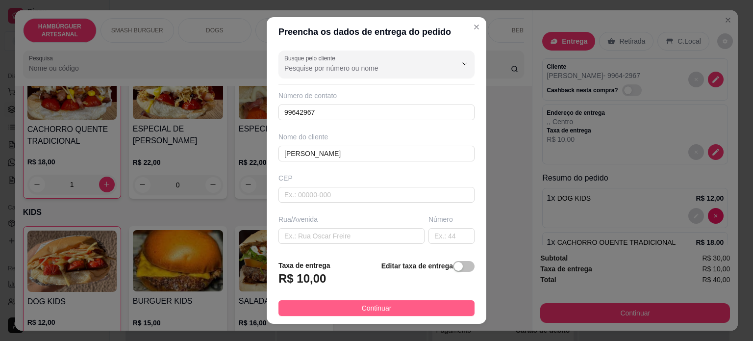
click at [410, 305] on button "Continuar" at bounding box center [377, 308] width 196 height 16
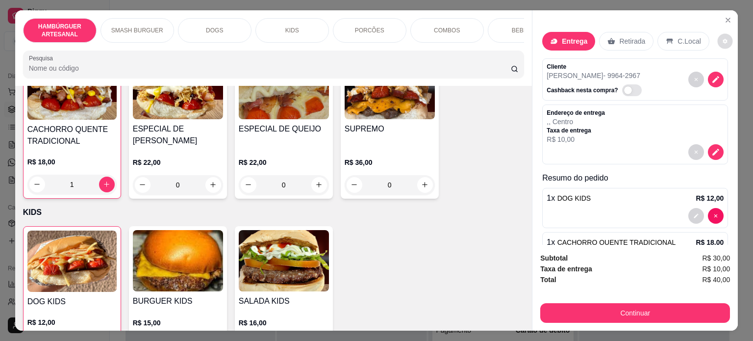
click at [722, 38] on icon "decrease-product-quantity" at bounding box center [725, 41] width 6 height 6
click at [460, 128] on div "CACHORRO QUENTE TRADICIONAL R$ 18,00 1 ESPECIAL DE FRANGO R$ 22,00 0 ESPECIAL D…" at bounding box center [274, 126] width 502 height 145
click at [577, 44] on div "Entrega" at bounding box center [568, 41] width 53 height 19
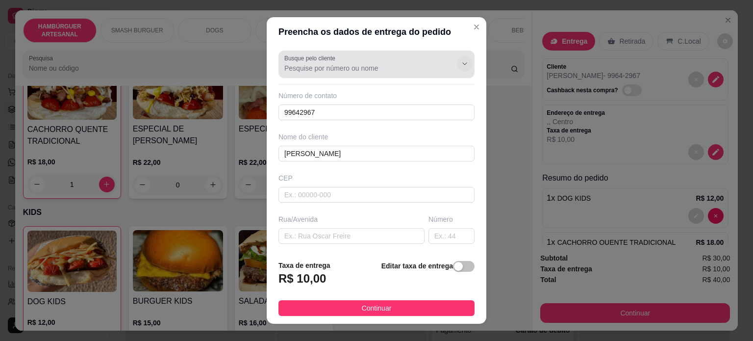
click at [461, 60] on icon "Show suggestions" at bounding box center [465, 64] width 8 height 8
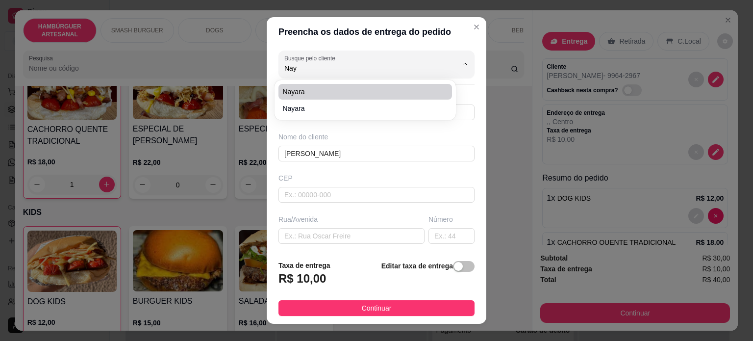
click at [365, 92] on span "Nayara" at bounding box center [361, 92] width 156 height 10
type input "Nayara"
type input "43999642967"
type input "Nayara"
type input "86123000"
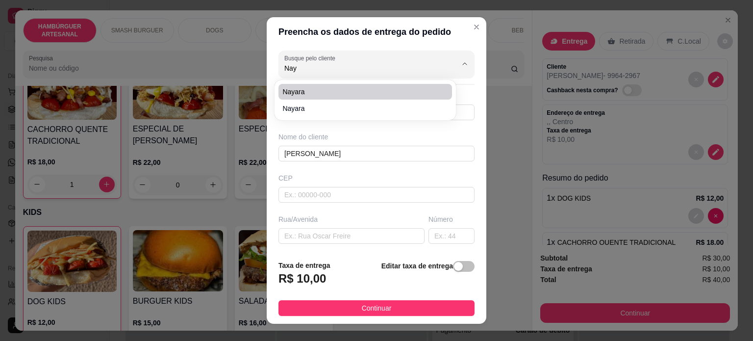
type input "Rua Doutor [PERSON_NAME]"
type input "467"
type input "Tamarana"
type input "Casa fundos de loja rosa e [PERSON_NAME]"
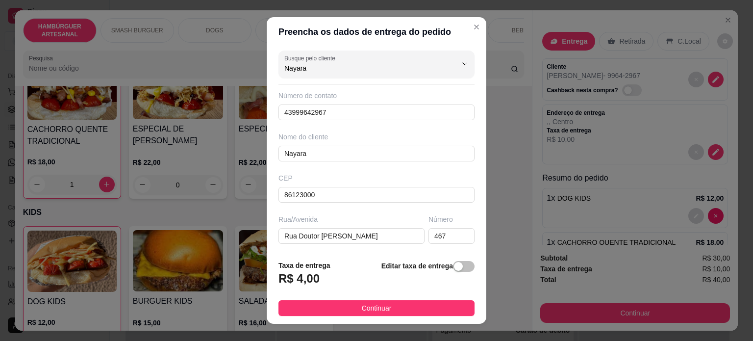
scroll to position [0, 0]
type input "Nayara"
click at [461, 60] on icon "Show suggestions" at bounding box center [465, 64] width 8 height 8
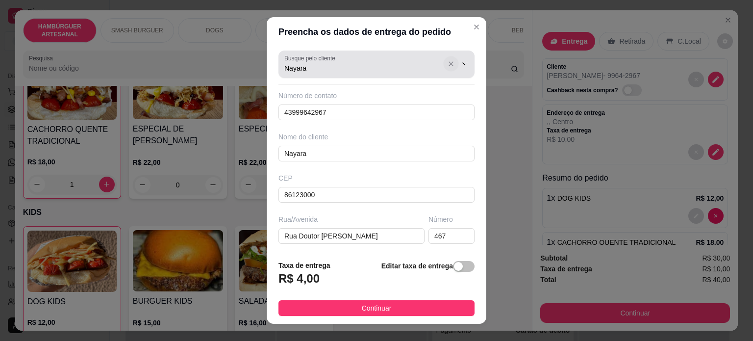
click at [449, 63] on icon "Show suggestions" at bounding box center [451, 64] width 4 height 4
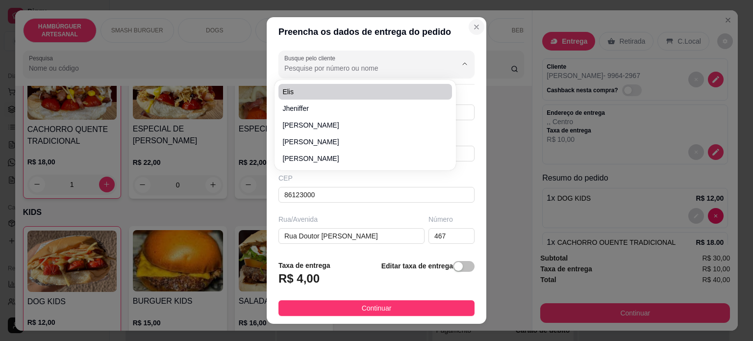
click at [475, 26] on icon "Close" at bounding box center [477, 27] width 4 height 4
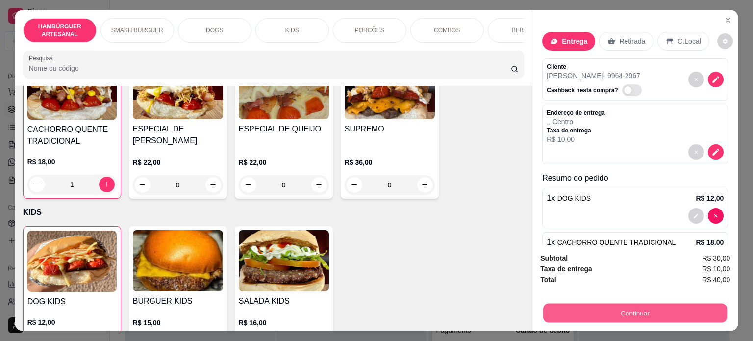
click at [645, 306] on button "Continuar" at bounding box center [635, 313] width 184 height 19
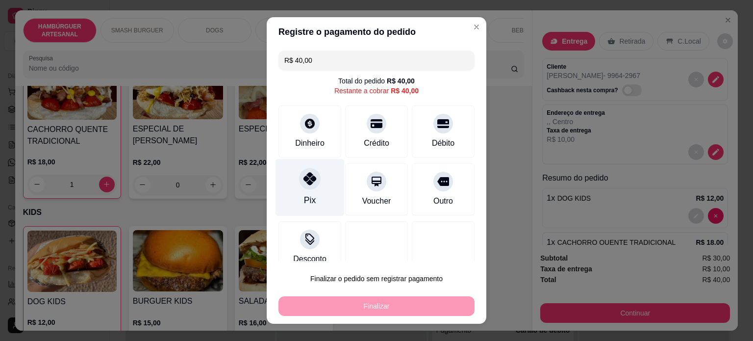
click at [307, 184] on icon at bounding box center [310, 178] width 13 height 13
type input "R$ 0,00"
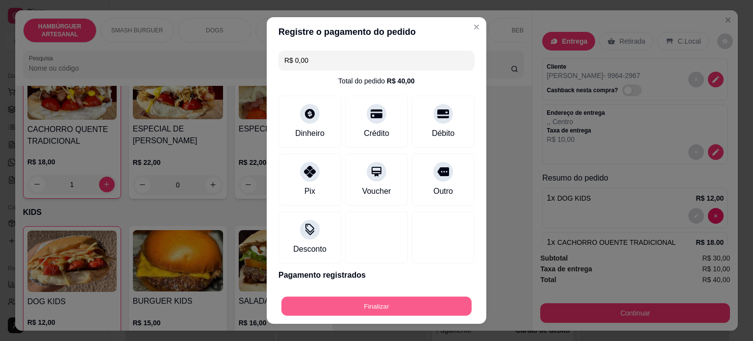
click at [335, 311] on button "Finalizar" at bounding box center [377, 306] width 190 height 19
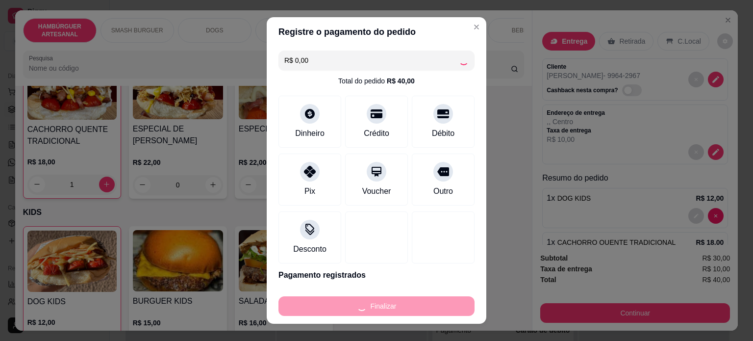
type input "0"
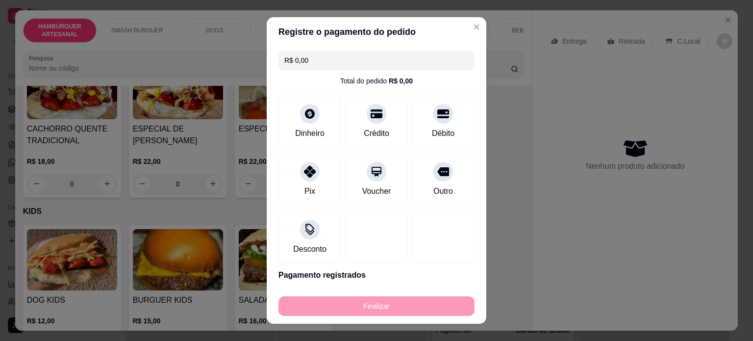
type input "-R$ 40,00"
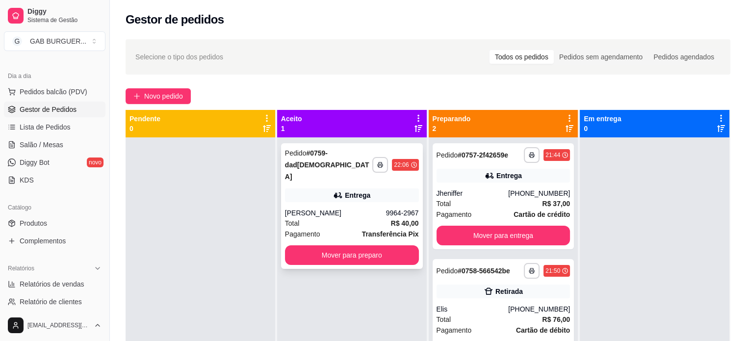
click at [328, 158] on strong "# 0759-dad[DEMOGRAPHIC_DATA]" at bounding box center [327, 164] width 84 height 31
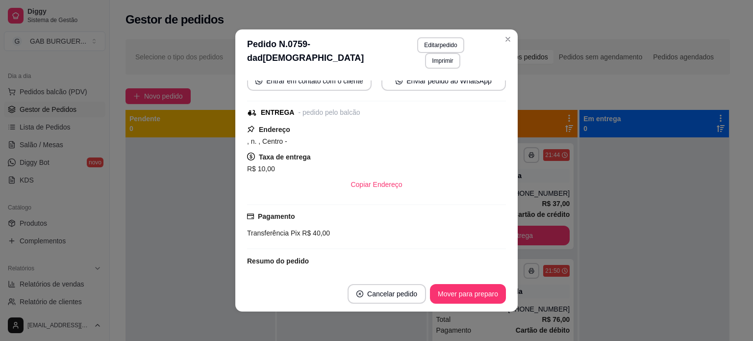
scroll to position [49, 0]
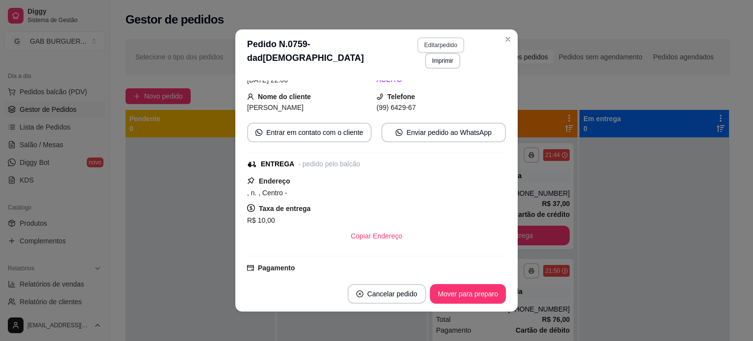
click at [439, 44] on button "Editar pedido" at bounding box center [440, 45] width 47 height 16
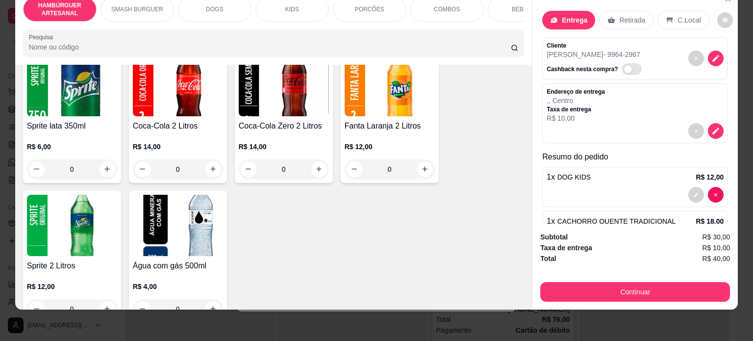
scroll to position [1949, 0]
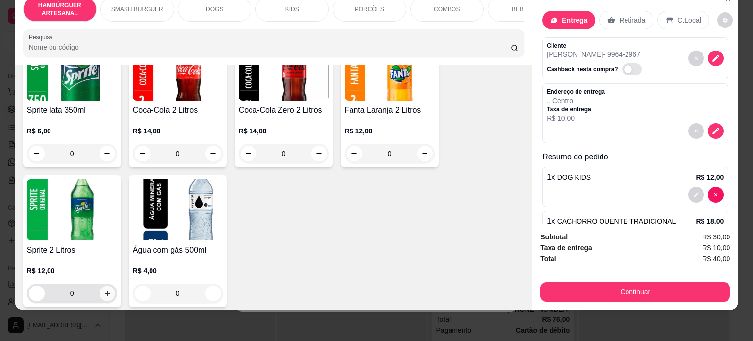
click at [105, 291] on icon "increase-product-quantity" at bounding box center [107, 293] width 5 height 5
type input "1"
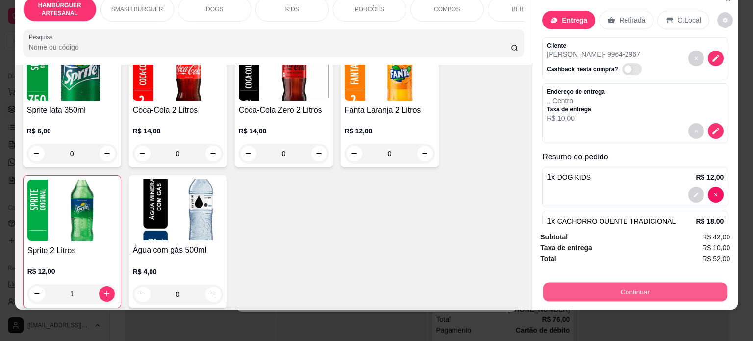
click at [675, 285] on button "Continuar" at bounding box center [635, 292] width 184 height 19
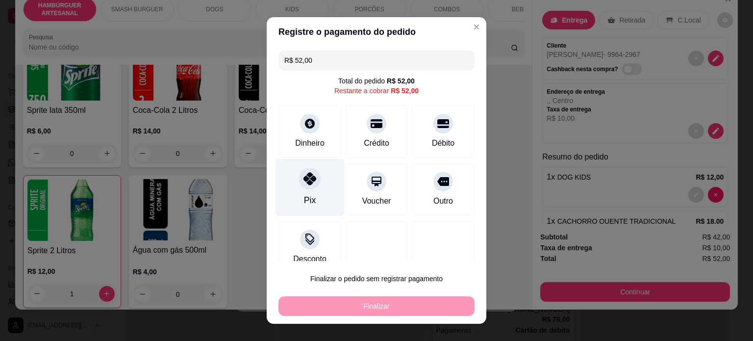
click at [294, 190] on div "Pix" at bounding box center [310, 186] width 69 height 57
type input "R$ 0,00"
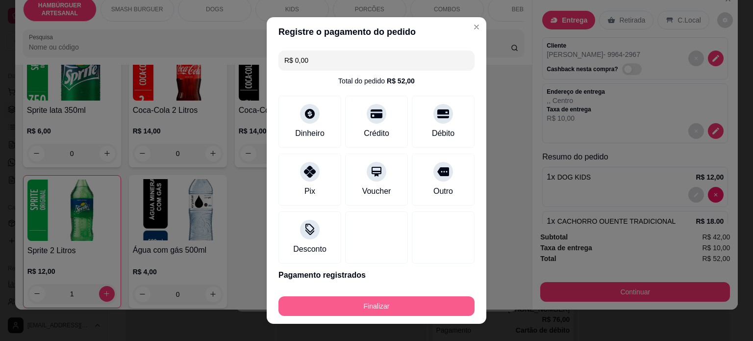
click at [335, 299] on button "Finalizar" at bounding box center [377, 306] width 196 height 20
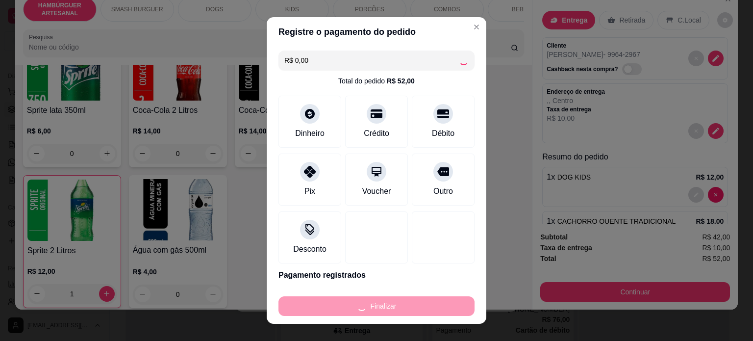
type input "0"
type input "-R$ 52,00"
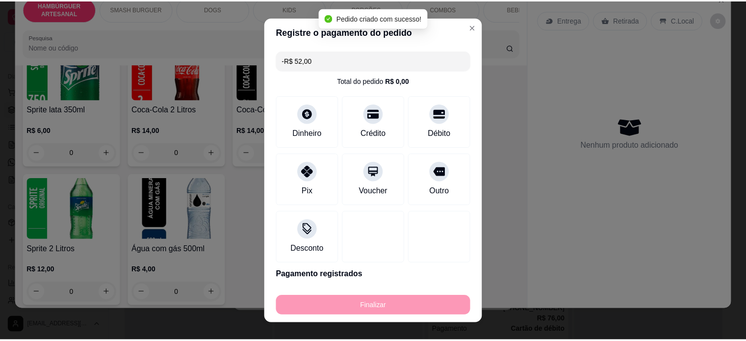
scroll to position [71, 0]
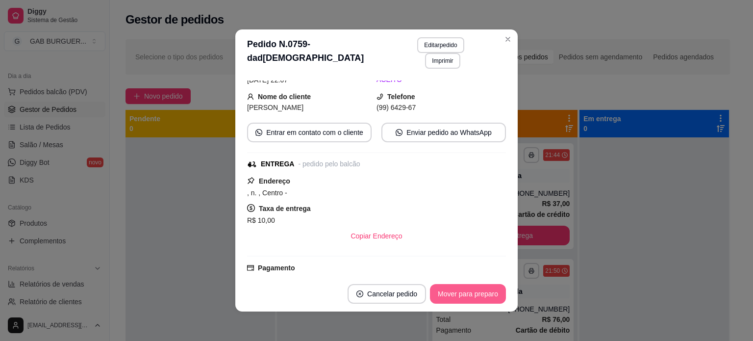
click at [478, 296] on button "Mover para preparo" at bounding box center [468, 294] width 76 height 20
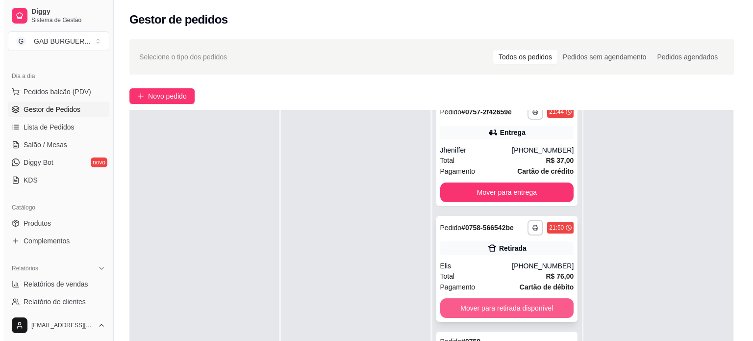
scroll to position [0, 0]
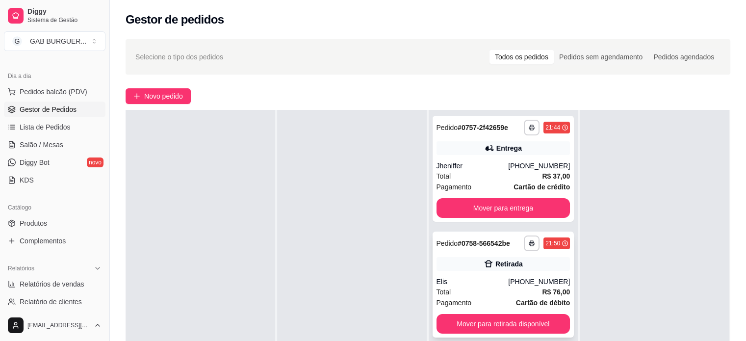
click at [447, 245] on span "Pedido" at bounding box center [448, 243] width 22 height 8
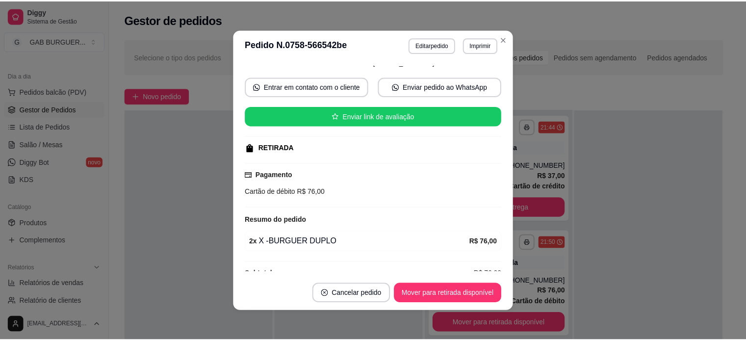
scroll to position [96, 0]
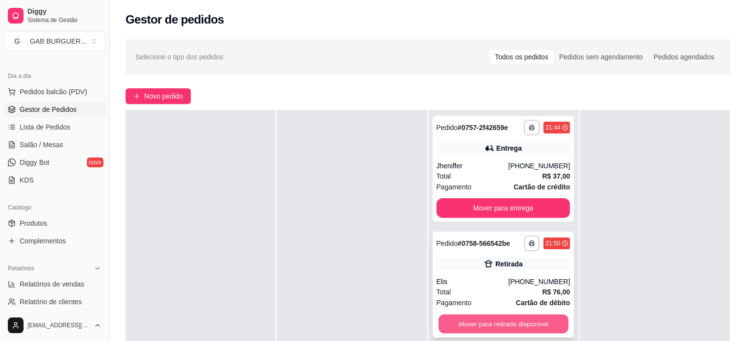
click at [468, 323] on button "Mover para retirada disponível" at bounding box center [503, 323] width 130 height 19
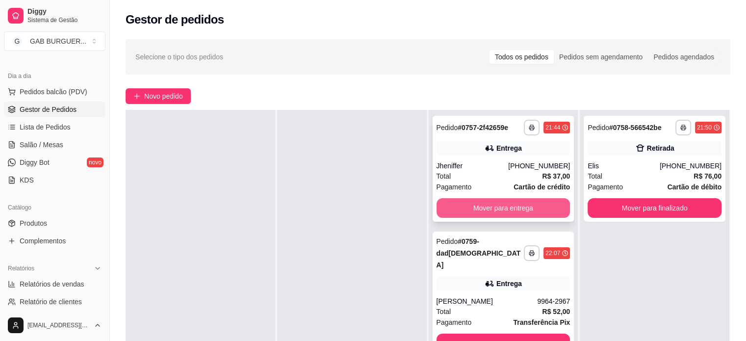
click at [479, 210] on button "Mover para entrega" at bounding box center [504, 208] width 134 height 20
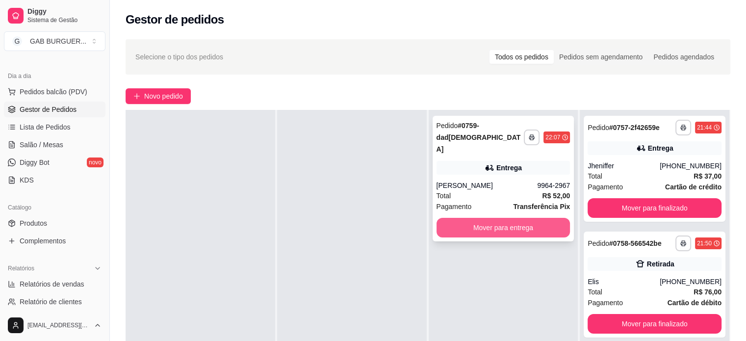
click at [478, 218] on button "Mover para entrega" at bounding box center [504, 228] width 134 height 20
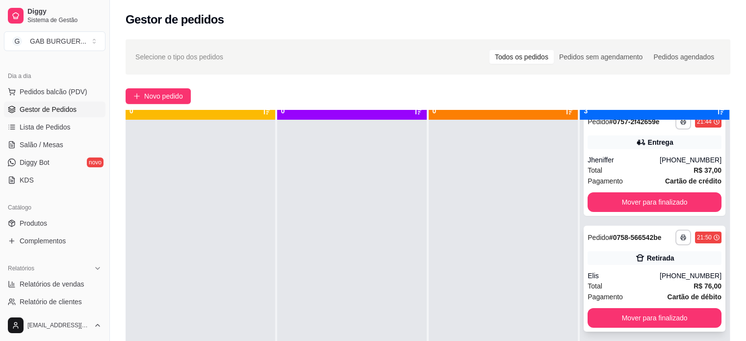
scroll to position [27, 0]
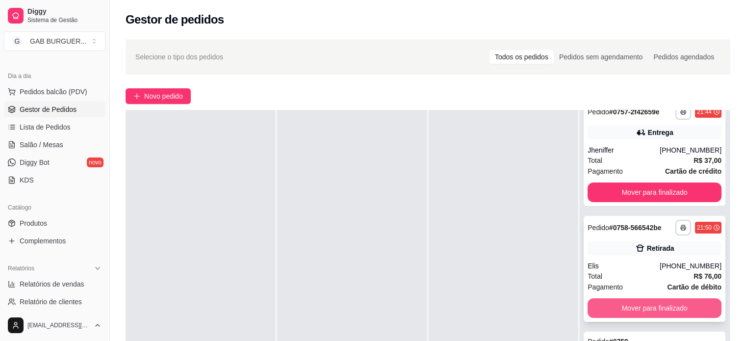
click at [651, 306] on button "Mover para finalizado" at bounding box center [655, 308] width 134 height 20
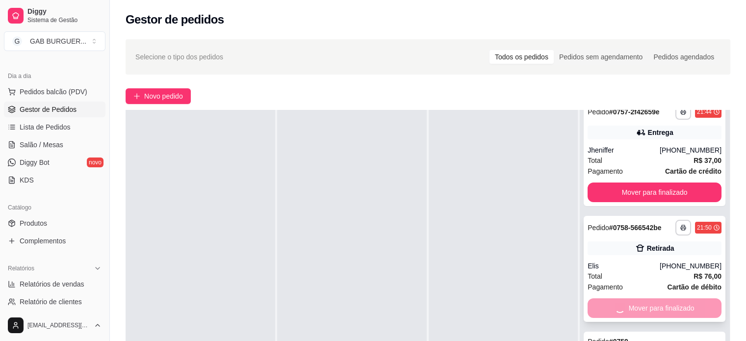
scroll to position [0, 0]
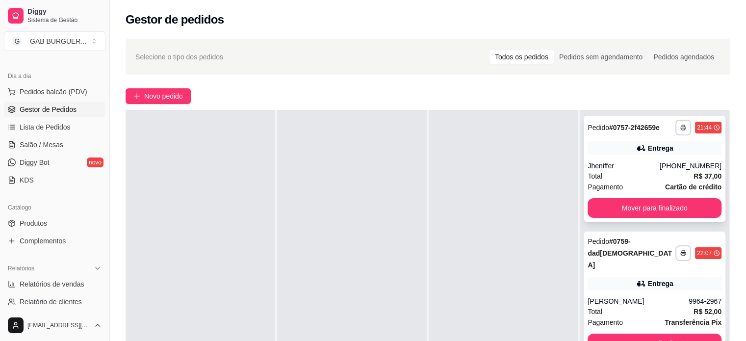
click at [644, 220] on div "**********" at bounding box center [655, 169] width 142 height 106
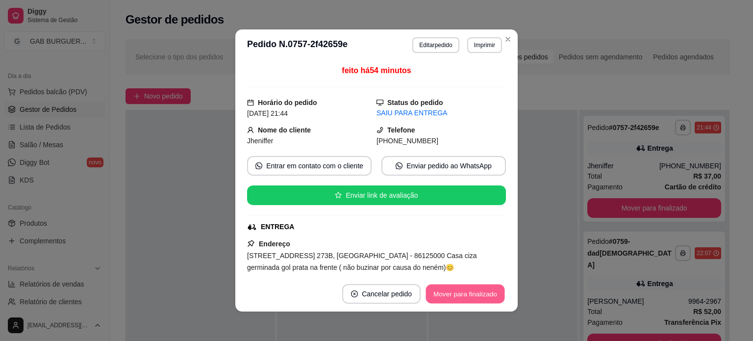
click at [438, 299] on button "Mover para finalizado" at bounding box center [465, 293] width 79 height 19
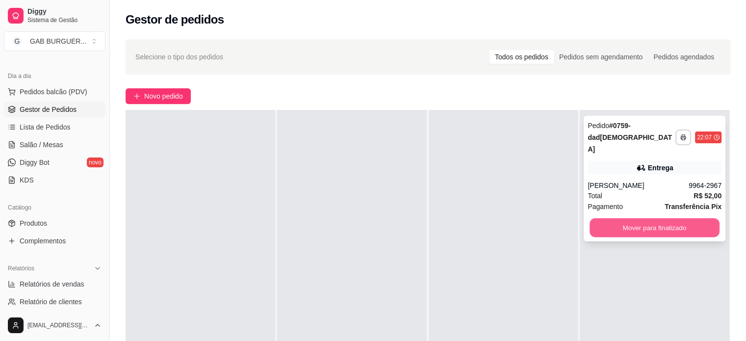
click at [592, 218] on button "Mover para finalizado" at bounding box center [655, 227] width 130 height 19
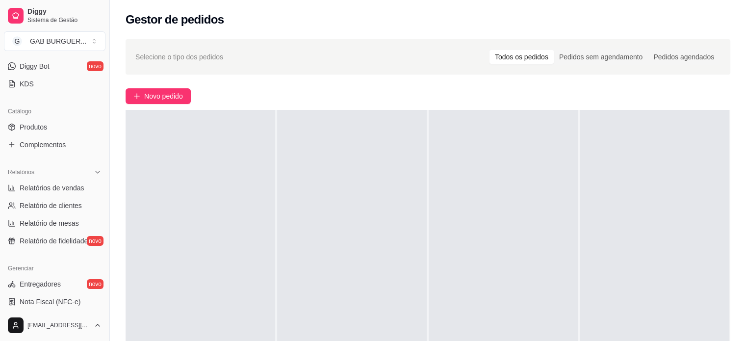
scroll to position [196, 0]
click at [32, 185] on span "Relatórios de vendas" at bounding box center [52, 186] width 65 height 10
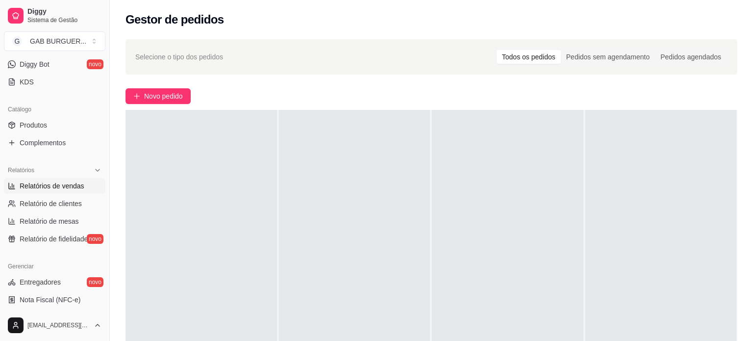
select select "ALL"
select select "0"
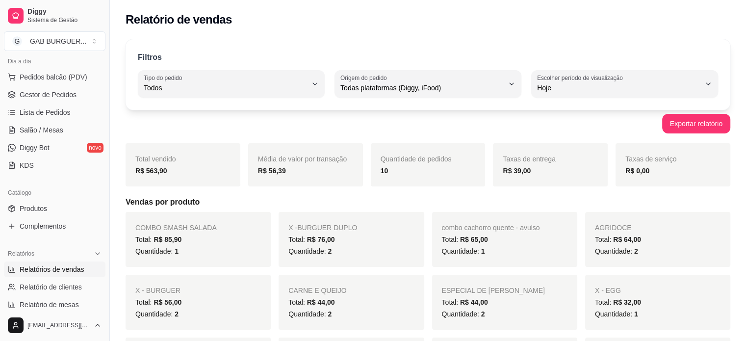
scroll to position [98, 0]
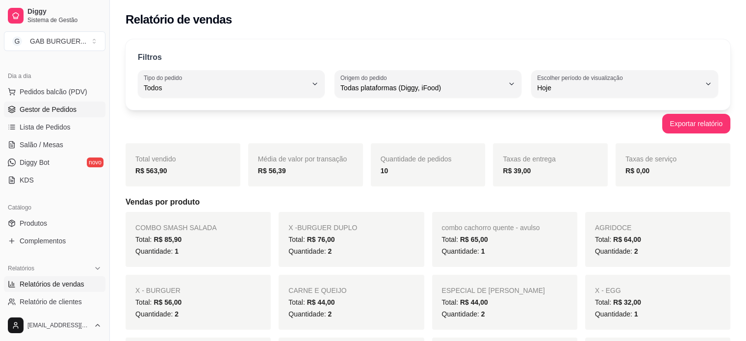
click at [49, 105] on span "Gestor de Pedidos" at bounding box center [48, 109] width 57 height 10
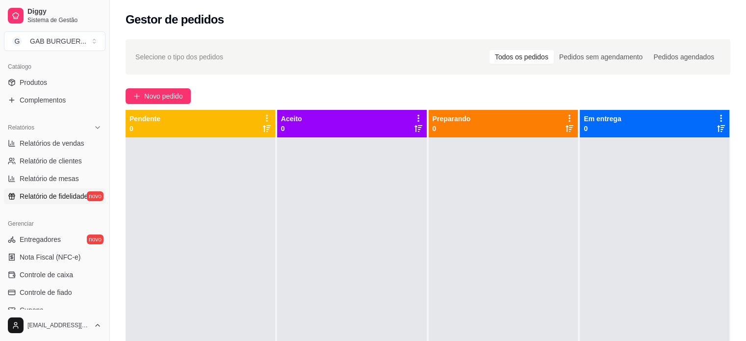
scroll to position [245, 0]
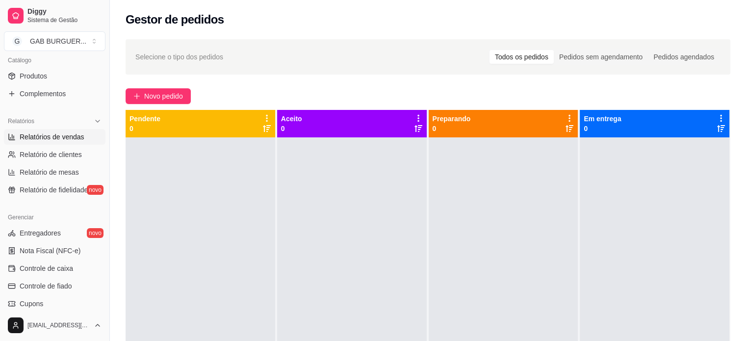
click at [50, 141] on span "Relatórios de vendas" at bounding box center [52, 137] width 65 height 10
select select "ALL"
select select "0"
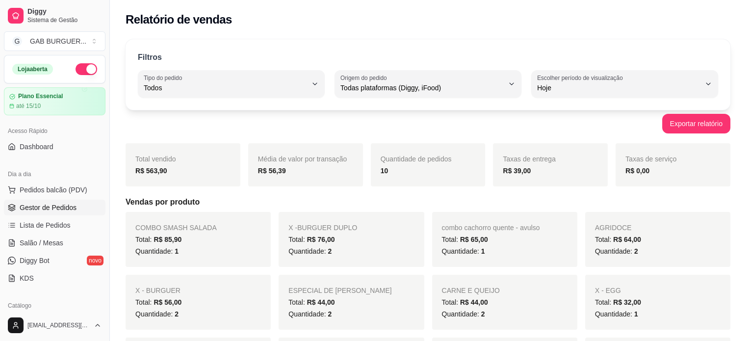
click at [61, 209] on span "Gestor de Pedidos" at bounding box center [48, 208] width 57 height 10
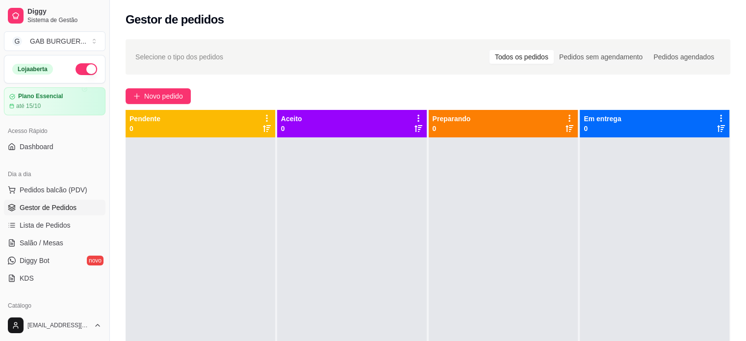
click at [224, 218] on div at bounding box center [201, 307] width 150 height 341
click at [80, 226] on link "Lista de Pedidos" at bounding box center [55, 225] width 102 height 16
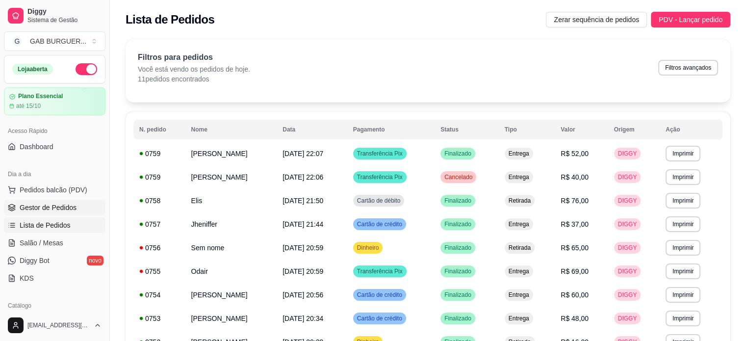
click at [42, 206] on span "Gestor de Pedidos" at bounding box center [48, 208] width 57 height 10
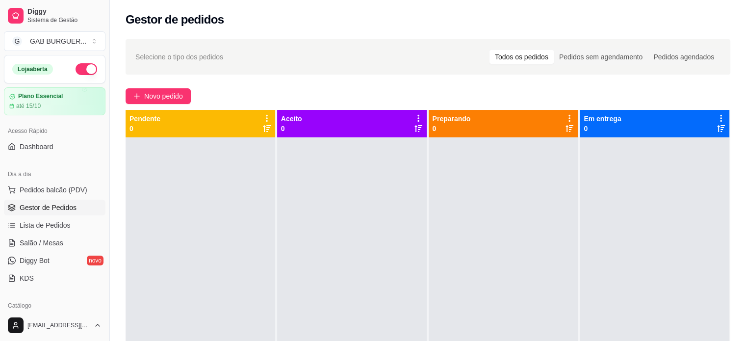
drag, startPoint x: 80, startPoint y: 70, endPoint x: 67, endPoint y: 74, distance: 13.8
click at [67, 74] on div "Loja aberta" at bounding box center [54, 69] width 85 height 12
click at [76, 72] on button "button" at bounding box center [87, 69] width 22 height 12
click at [333, 206] on div at bounding box center [352, 307] width 150 height 341
